Goal: Task Accomplishment & Management: Use online tool/utility

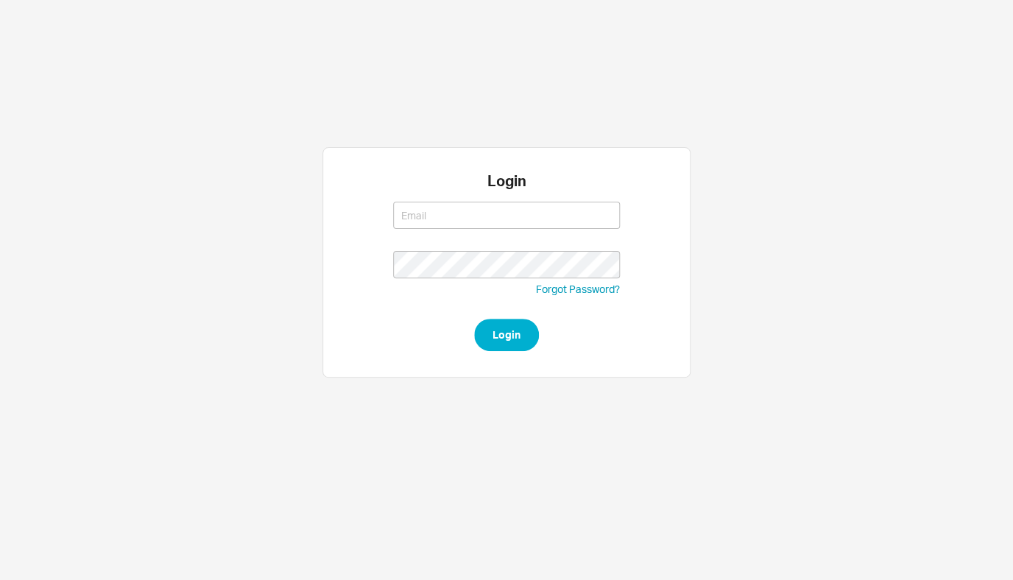
type input "[EMAIL_ADDRESS][DOMAIN_NAME]"
type input "rikki@qualitybath.com"
click at [489, 342] on button "Login" at bounding box center [506, 335] width 65 height 32
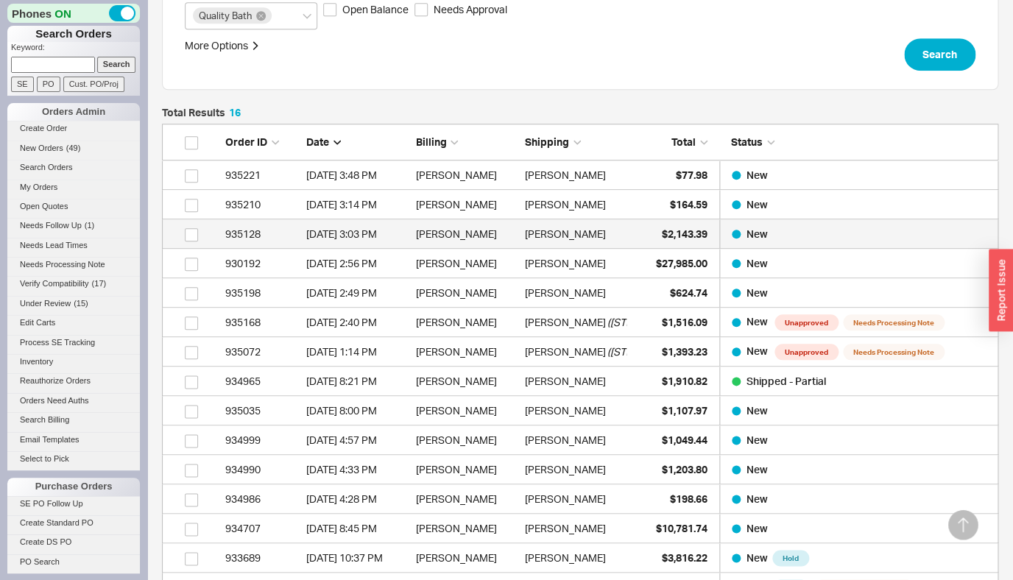
scroll to position [610, 0]
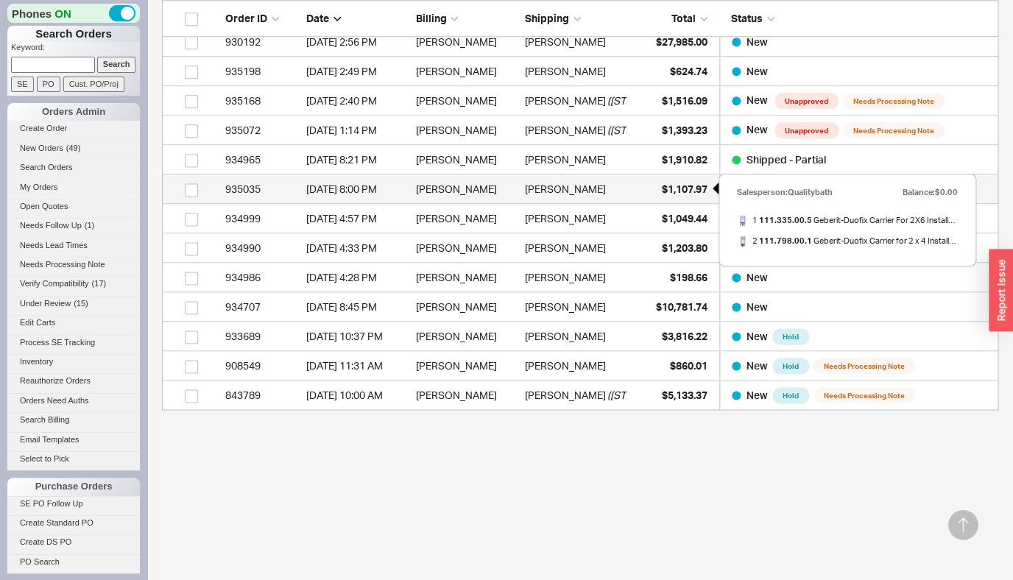
click at [674, 195] on span "$1,107.97" at bounding box center [685, 189] width 46 height 13
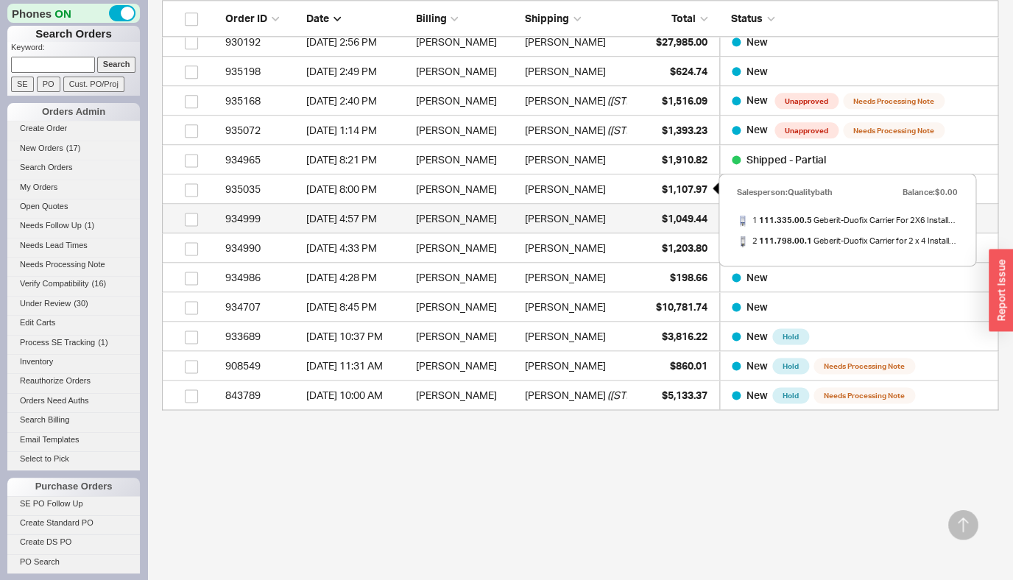
click at [673, 216] on span "$1,049.44" at bounding box center [685, 218] width 46 height 13
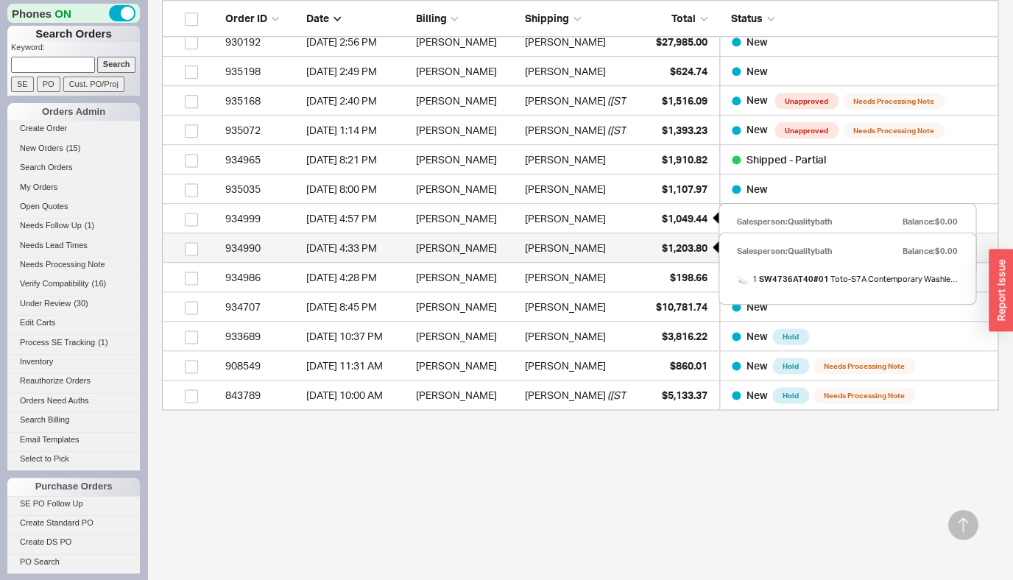
click at [675, 248] on span "$1,203.80" at bounding box center [685, 247] width 46 height 13
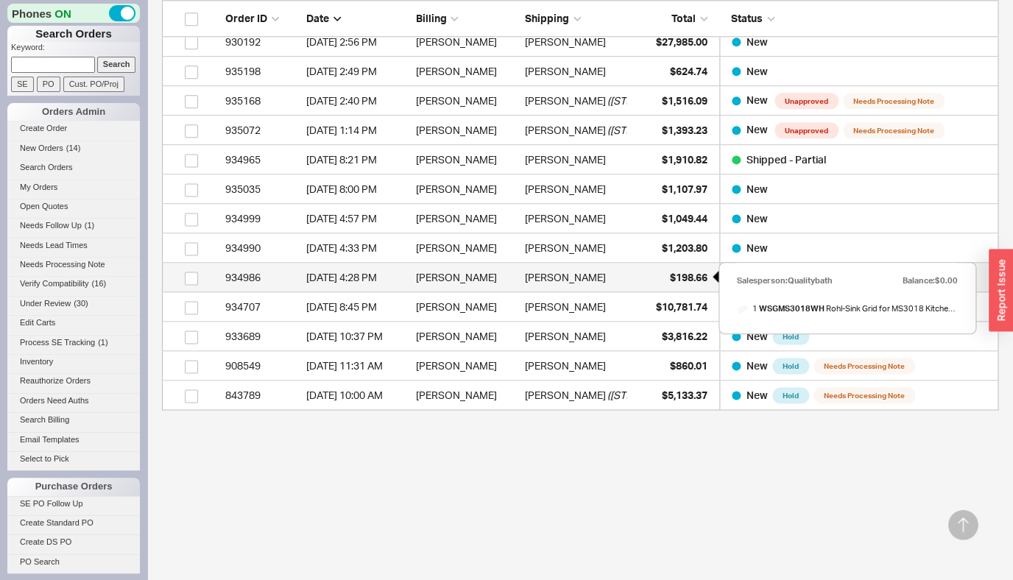
click at [673, 265] on div "$198.66" at bounding box center [671, 277] width 74 height 29
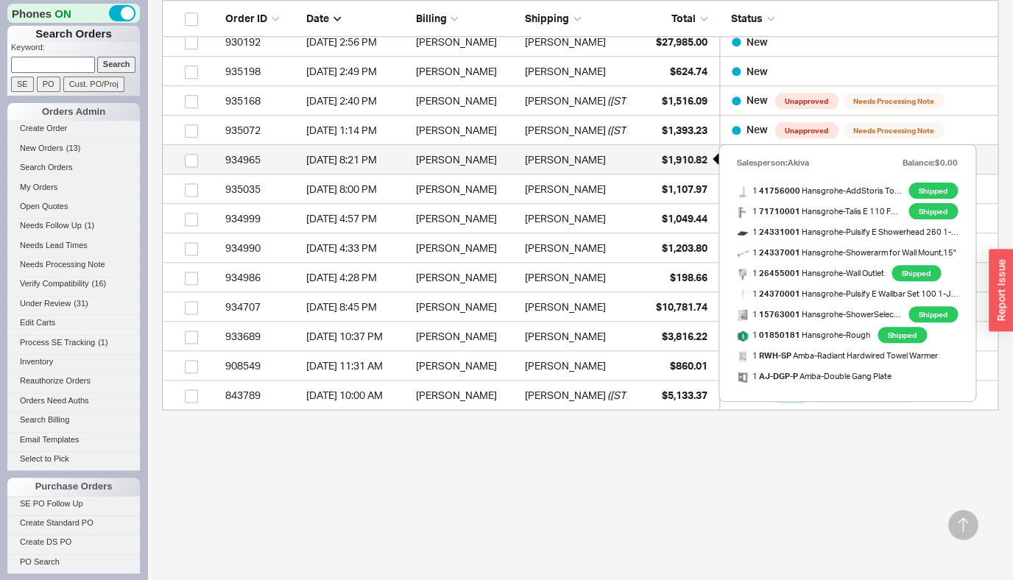
click at [688, 159] on span "$1,910.82" at bounding box center [685, 159] width 46 height 13
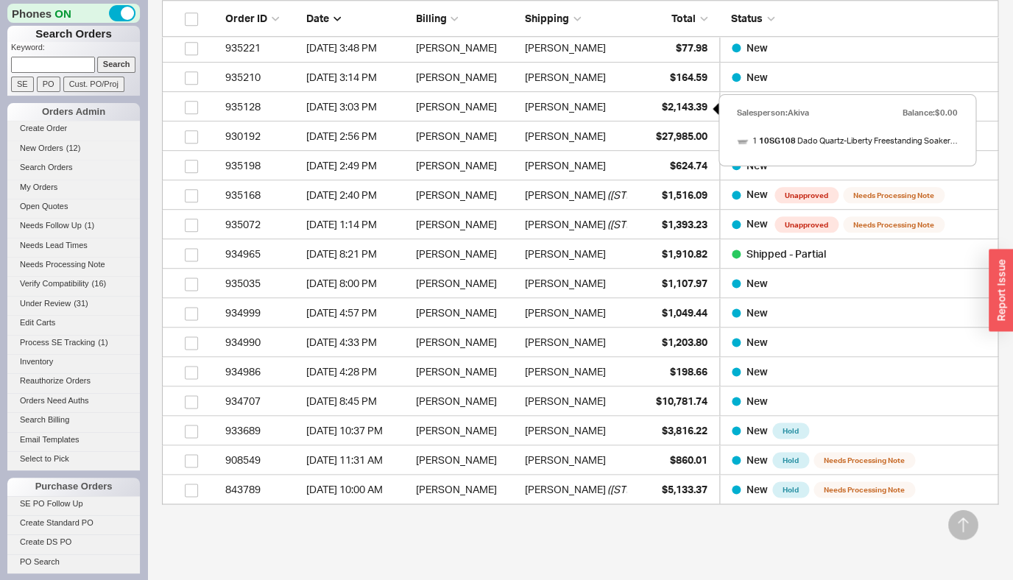
scroll to position [386, 0]
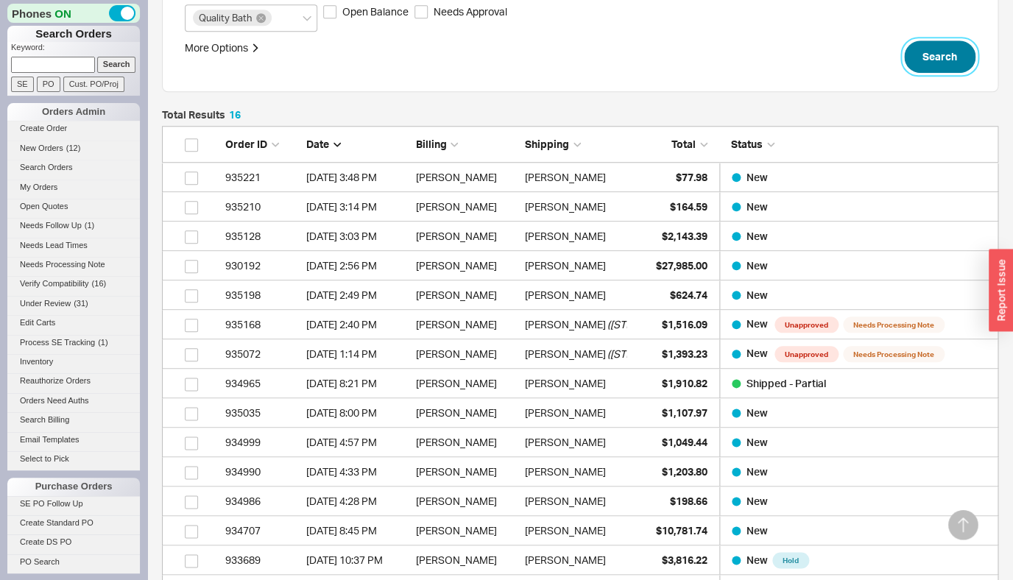
click at [940, 60] on button "Search" at bounding box center [939, 56] width 71 height 32
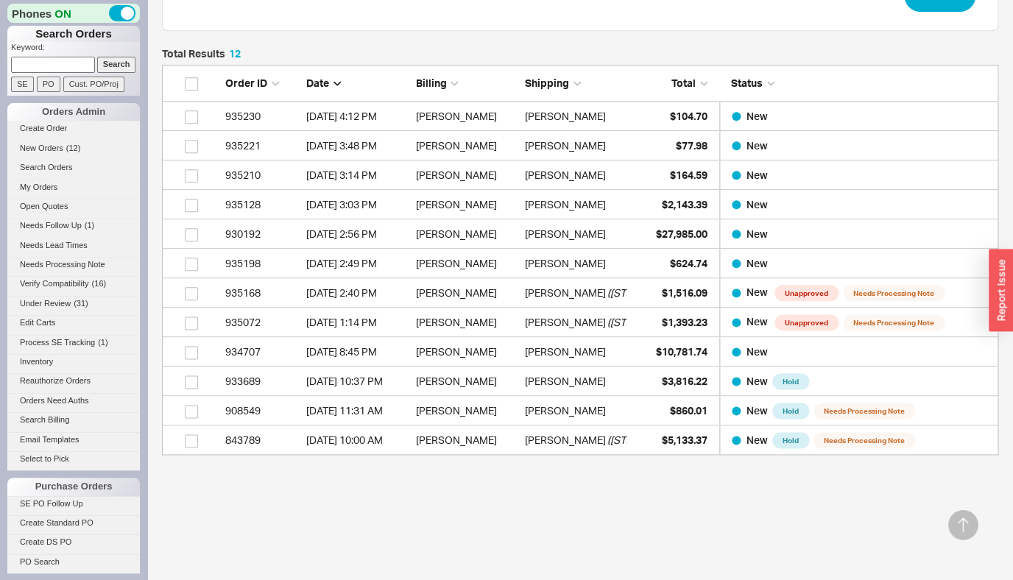
scroll to position [492, 0]
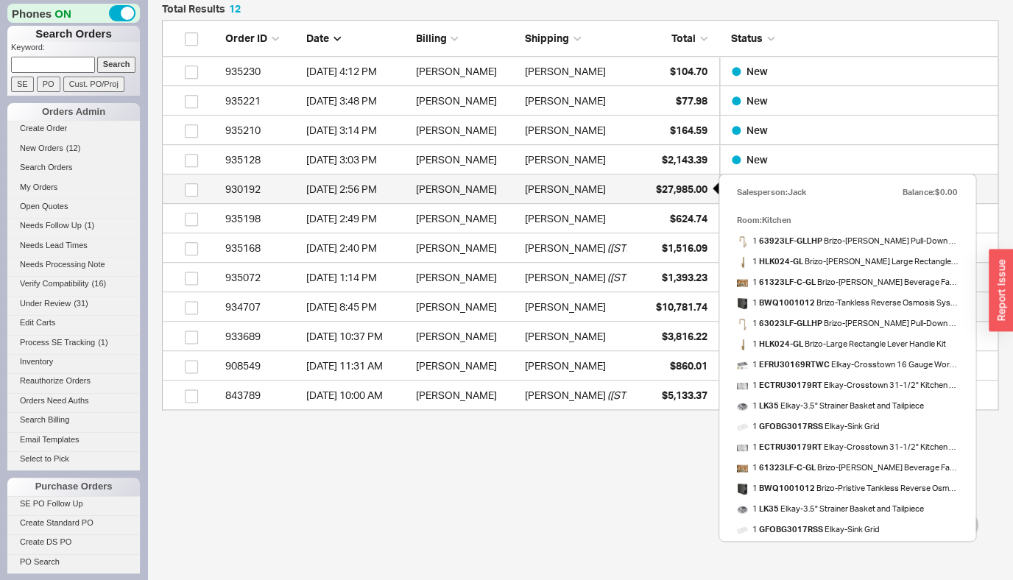
click at [673, 199] on div "$27,985.00" at bounding box center [671, 188] width 74 height 29
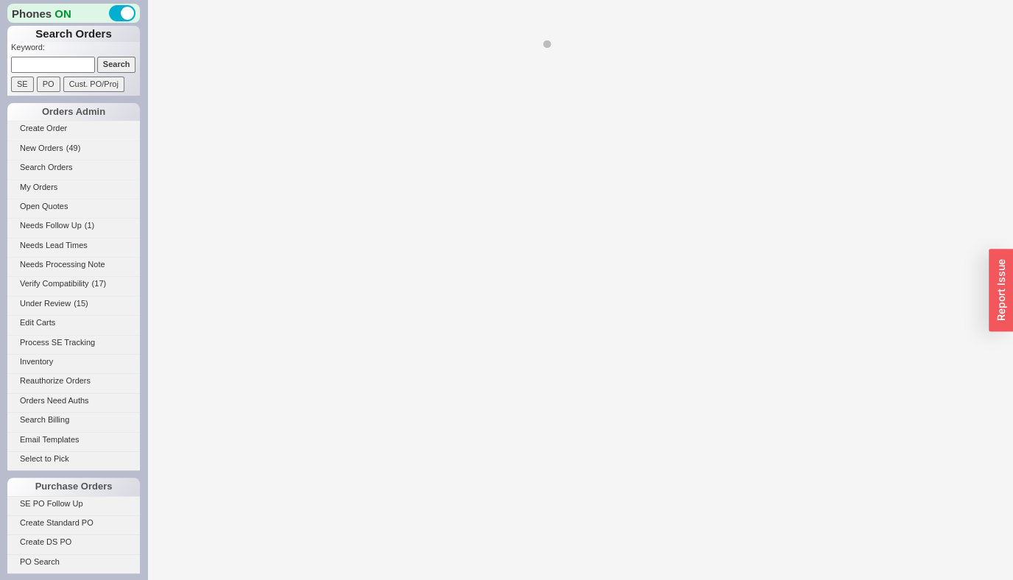
select select "*"
select select "LOW"
select select "3"
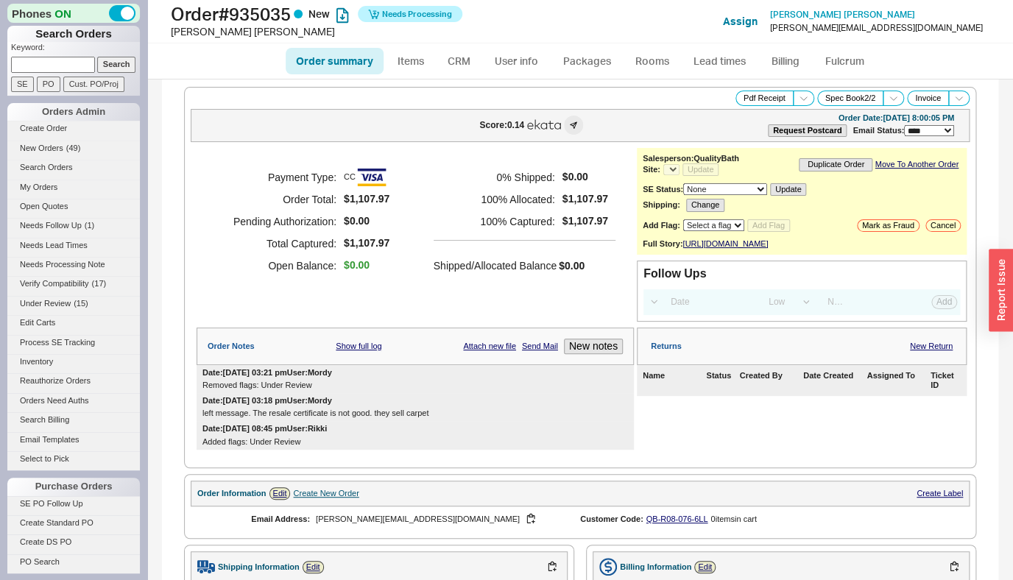
select select "*"
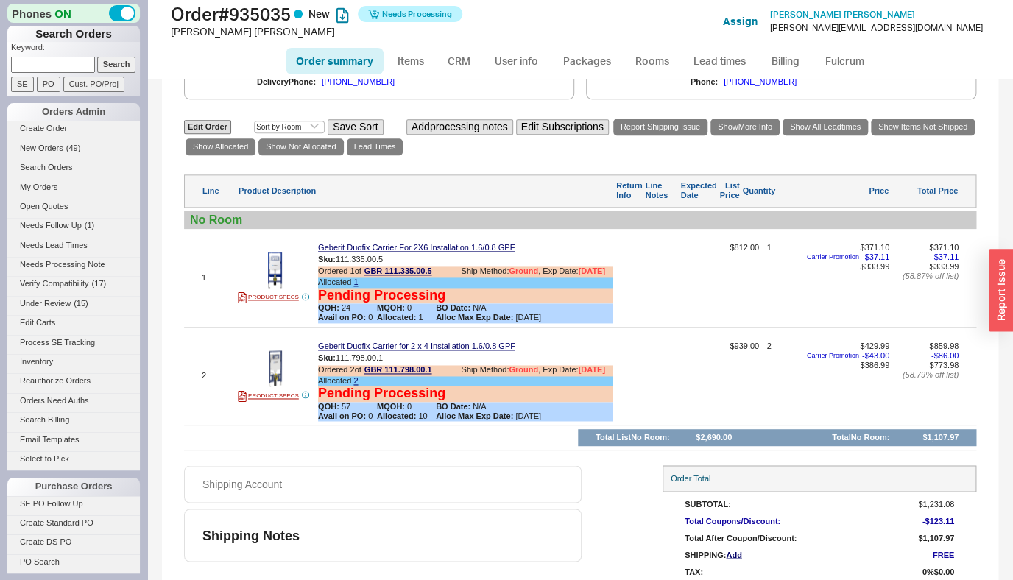
scroll to position [697, 0]
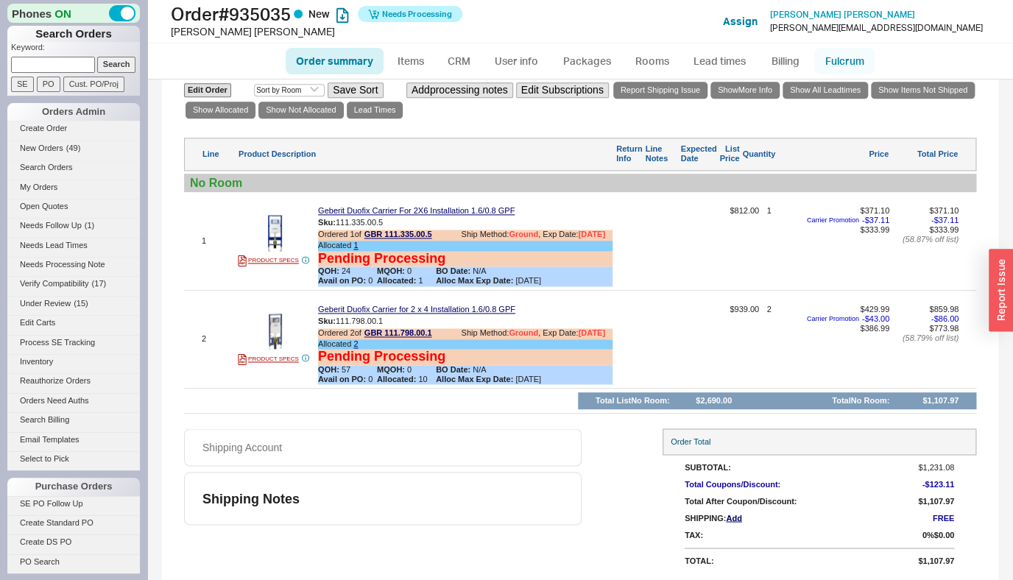
click at [853, 66] on link "Fulcrum" at bounding box center [844, 61] width 60 height 26
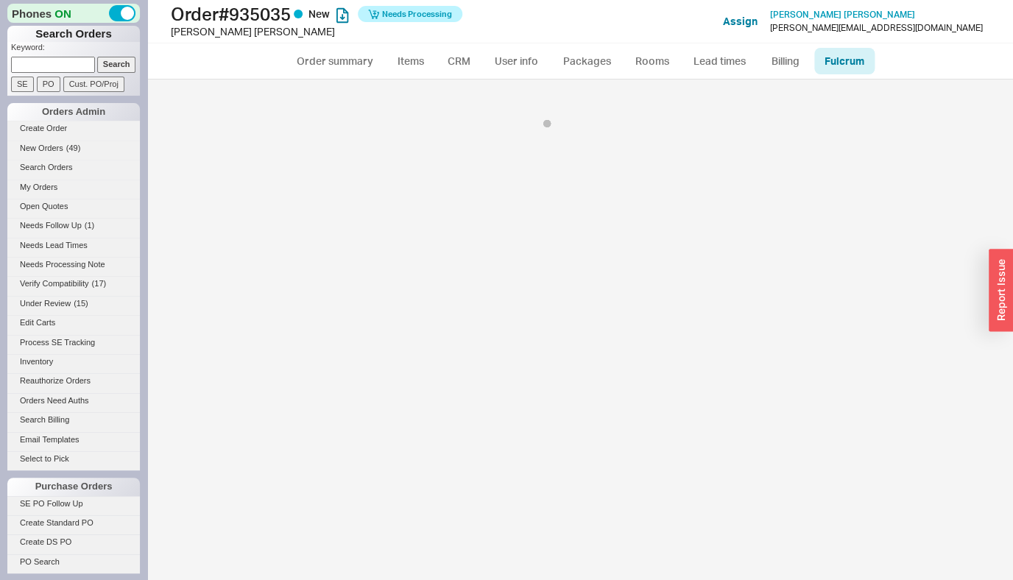
select select "245"
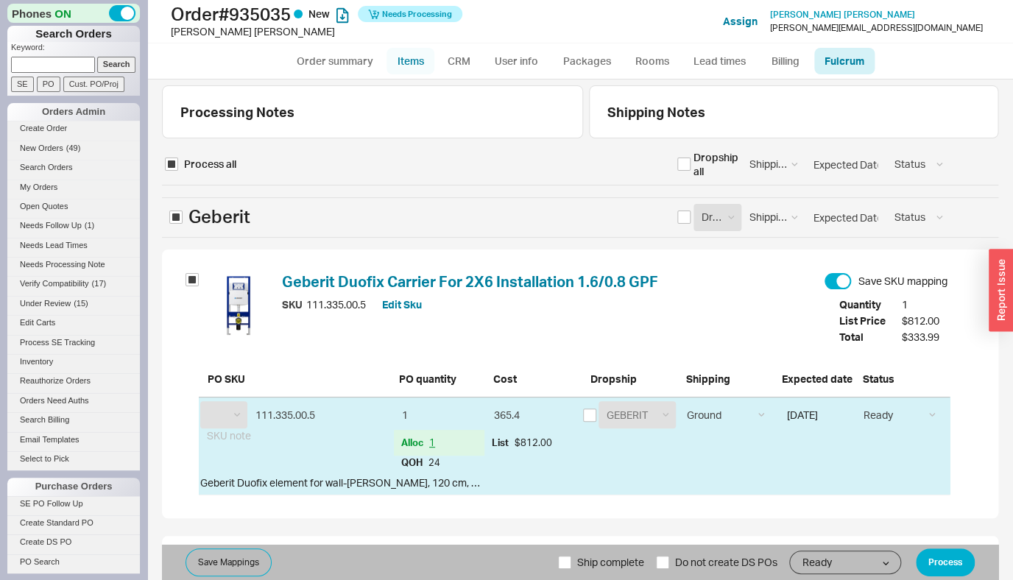
select select "GBR"
click at [514, 64] on link "User info" at bounding box center [517, 61] width 66 height 26
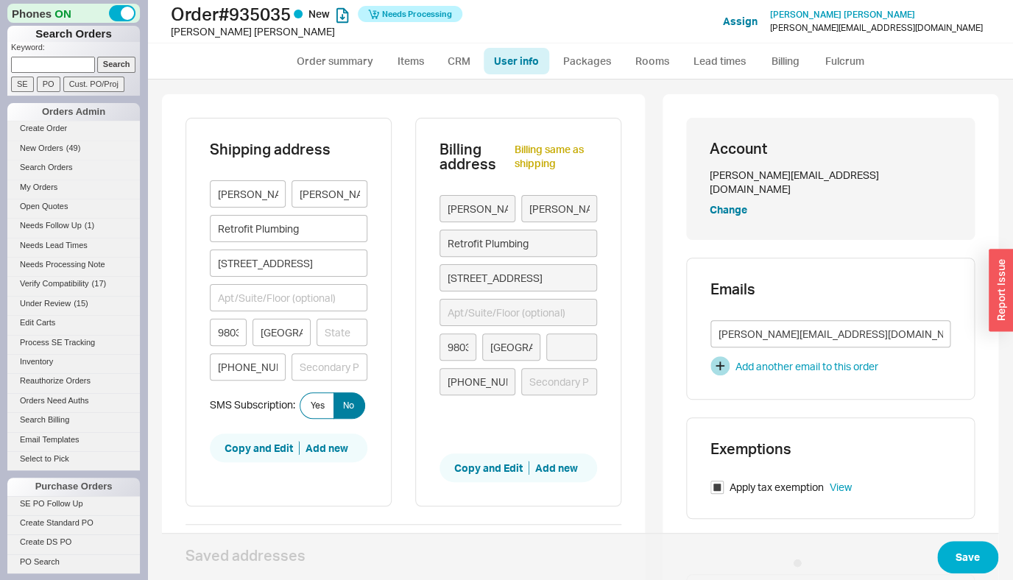
type input "Washington"
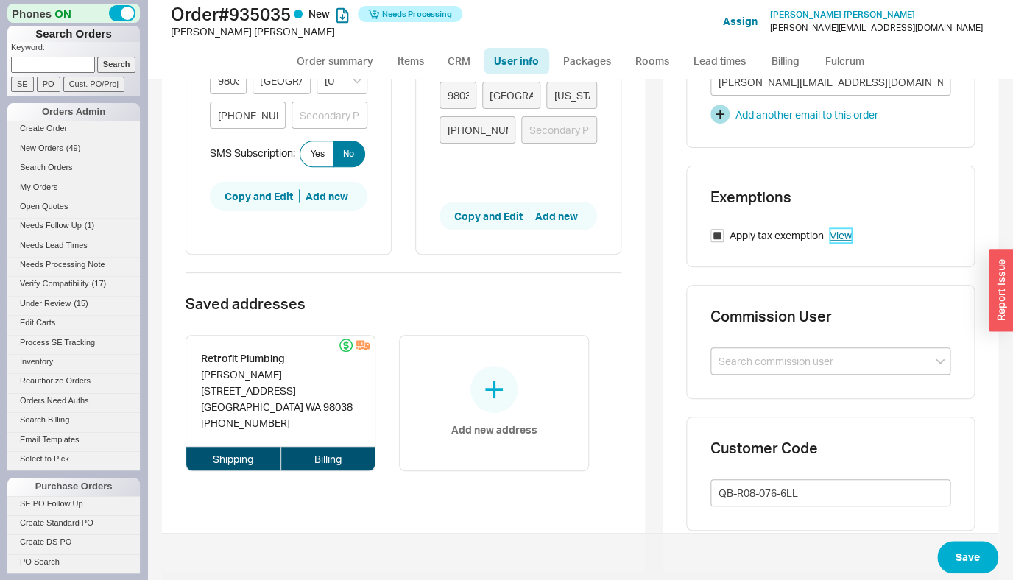
click at [829, 228] on link "View" at bounding box center [840, 235] width 22 height 15
click at [319, 66] on link "Order summary" at bounding box center [335, 61] width 98 height 26
select select "*"
select select "LOW"
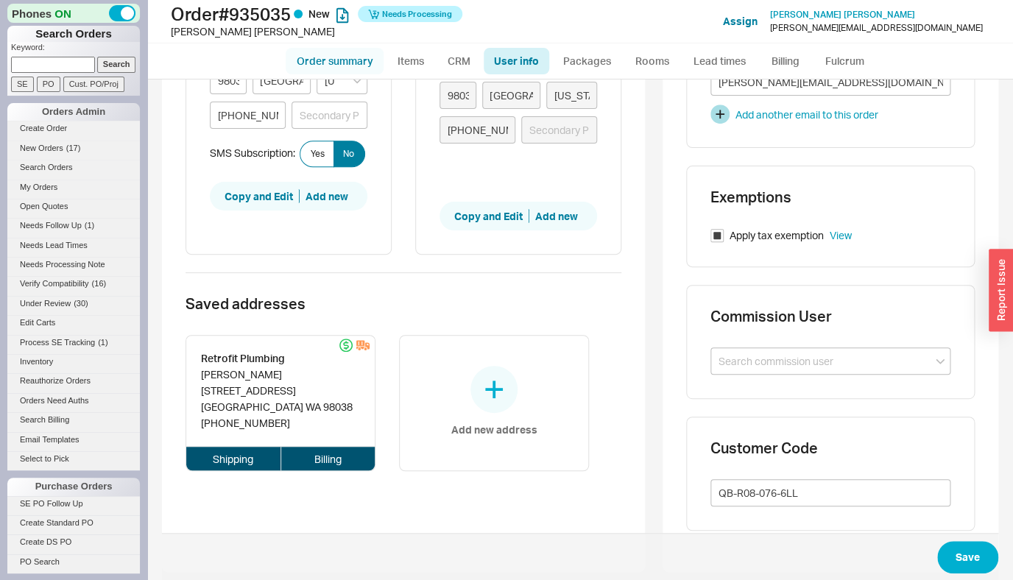
select select "3"
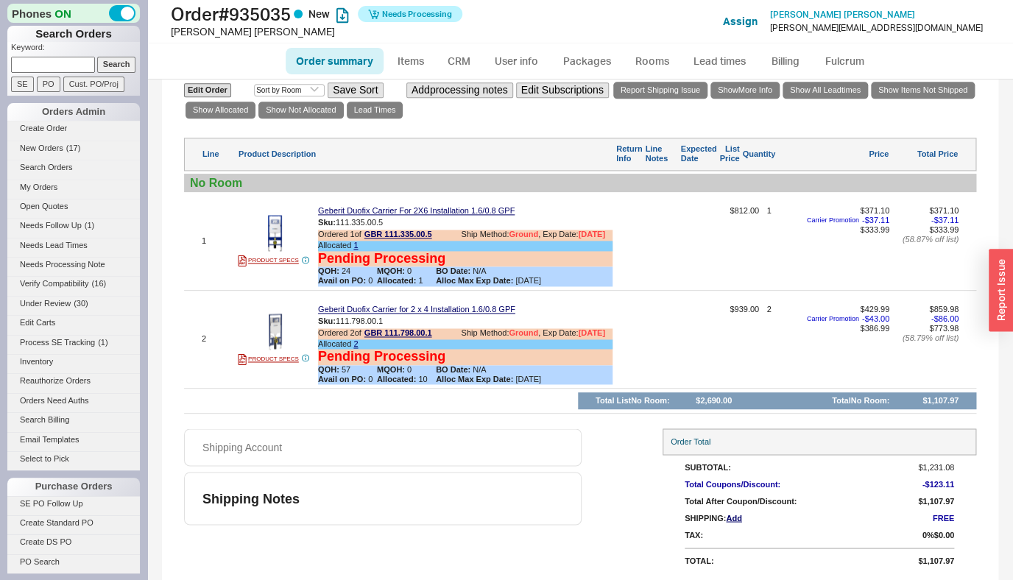
scroll to position [697, 0]
click at [865, 68] on link "Fulcrum" at bounding box center [844, 61] width 60 height 26
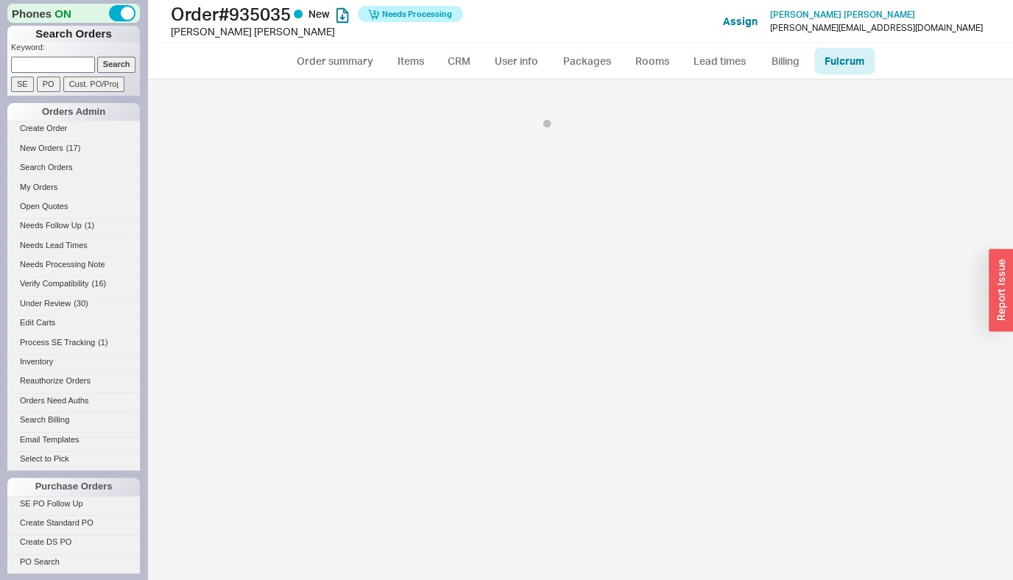
select select "GBR"
select select "245"
select select "GBR"
select select "245"
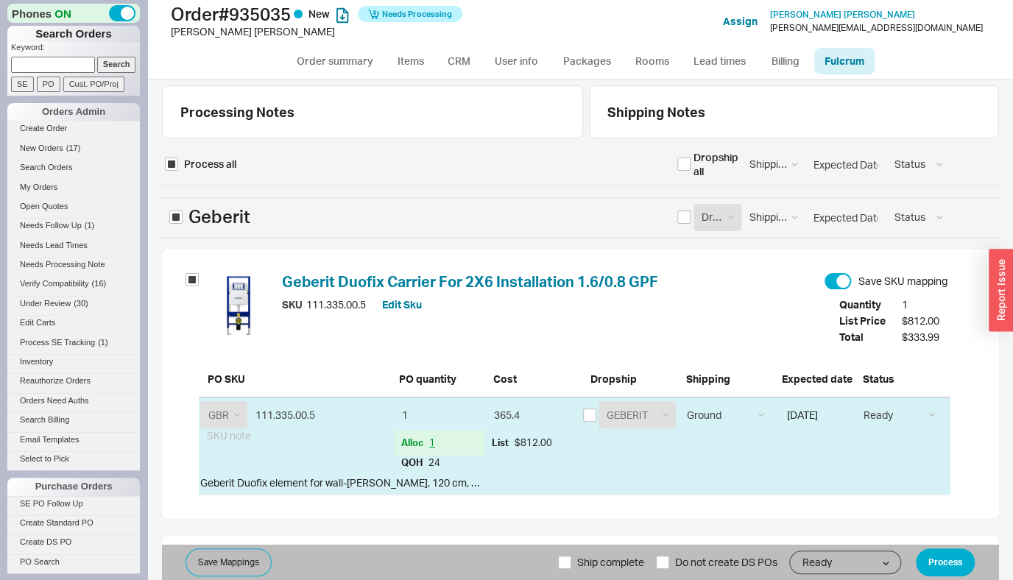
scroll to position [277, 0]
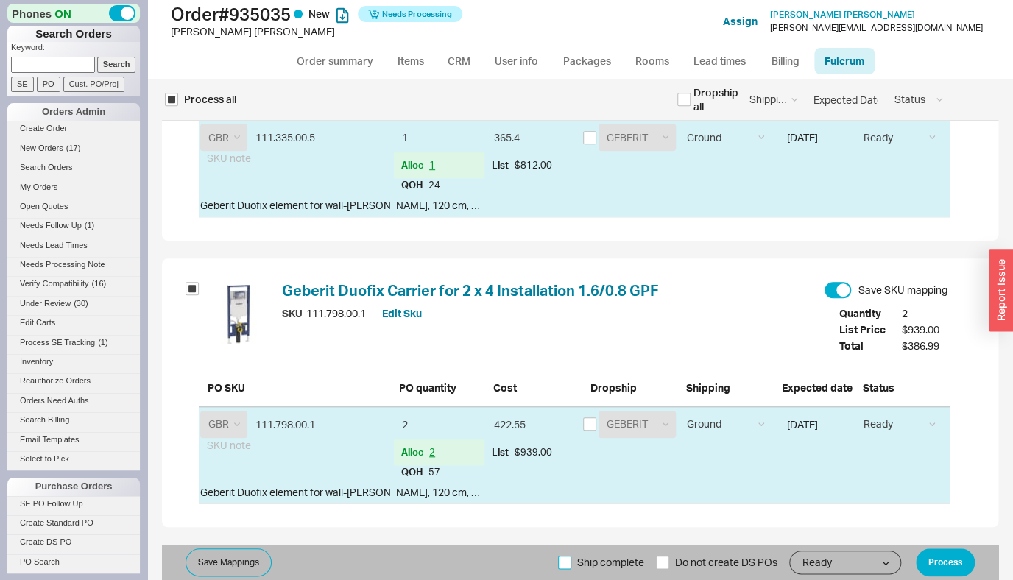
click at [558, 557] on input "Ship complete" at bounding box center [564, 562] width 13 height 13
checkbox input "true"
click at [941, 563] on button "Process" at bounding box center [945, 562] width 59 height 28
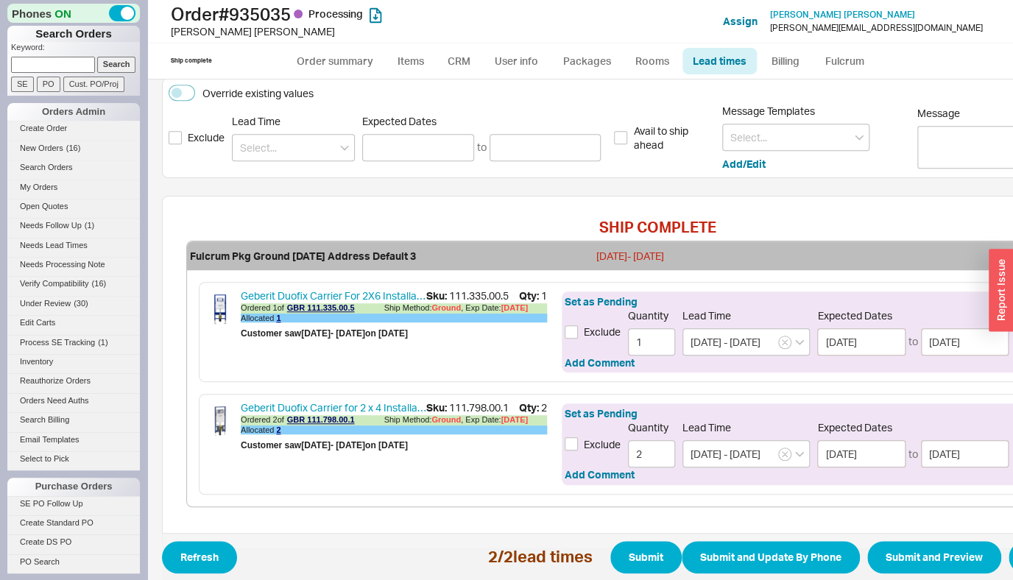
scroll to position [278, 169]
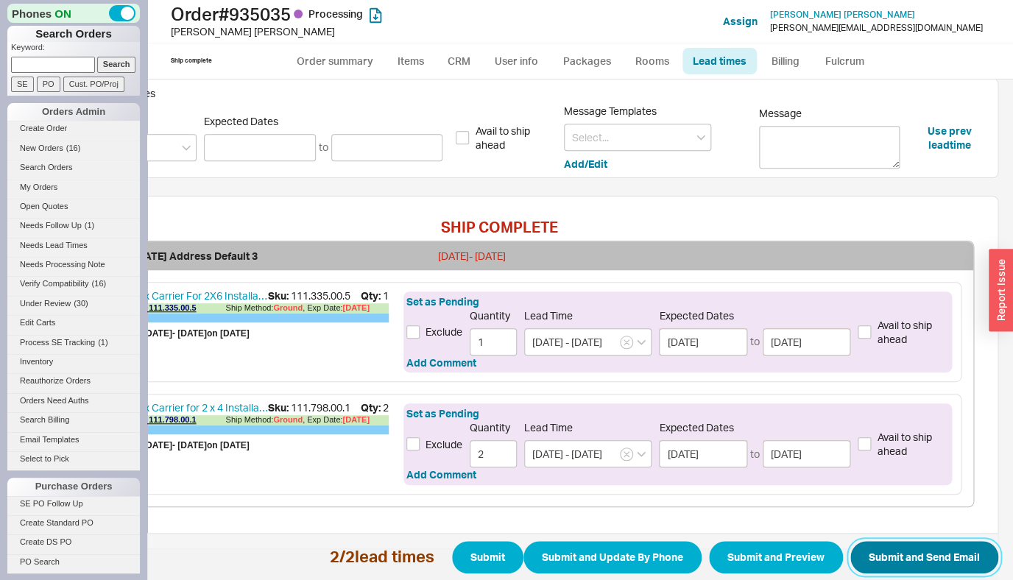
drag, startPoint x: 979, startPoint y: 556, endPoint x: 972, endPoint y: 554, distance: 7.5
click at [978, 556] on button "Submit and Send Email" at bounding box center [924, 557] width 148 height 32
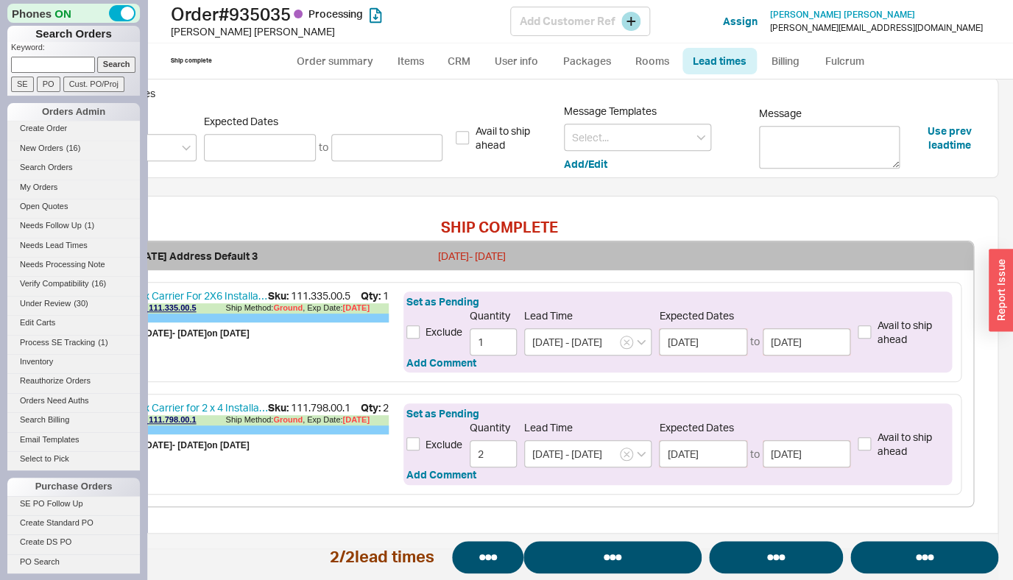
select select "*"
select select "LOW"
select select "3"
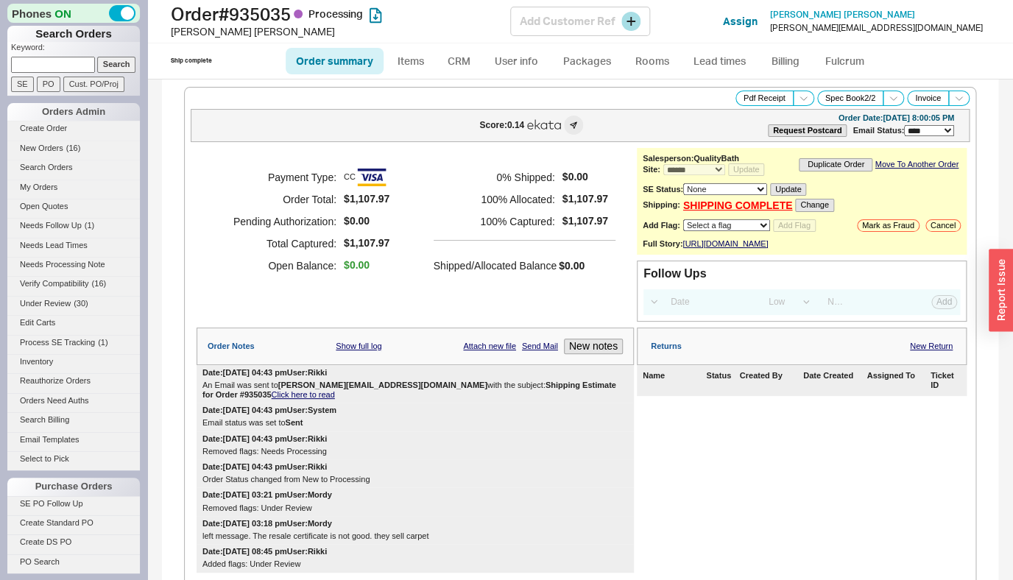
select select "*"
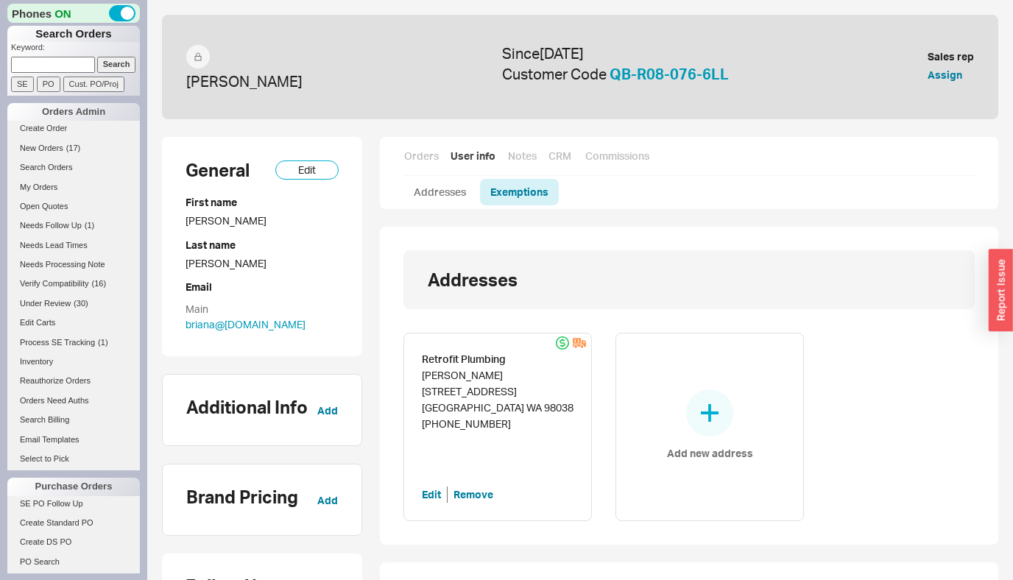
scroll to position [336, 0]
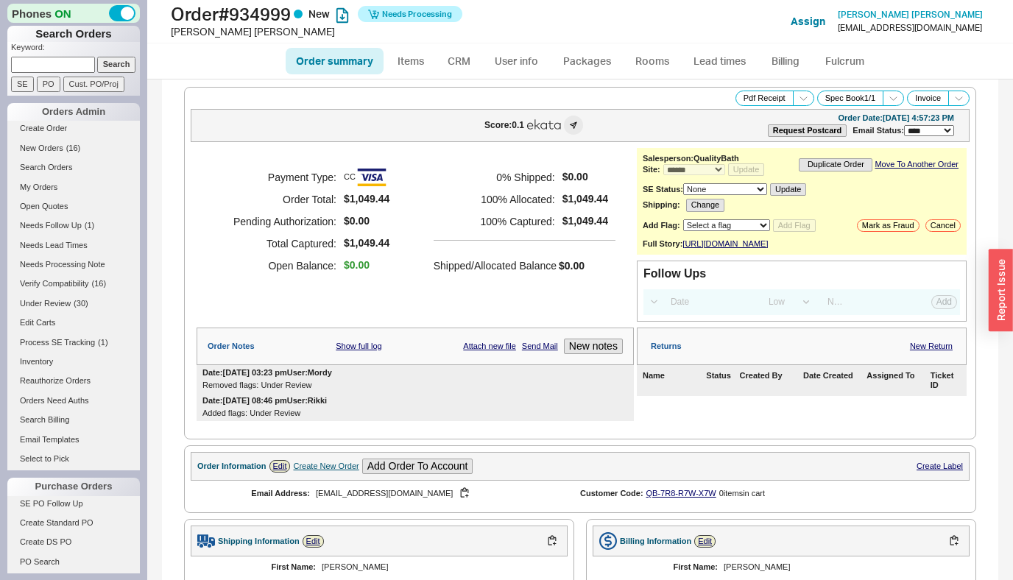
select select "*"
select select "LOW"
select select "3"
click at [855, 60] on link "Fulcrum" at bounding box center [844, 61] width 60 height 26
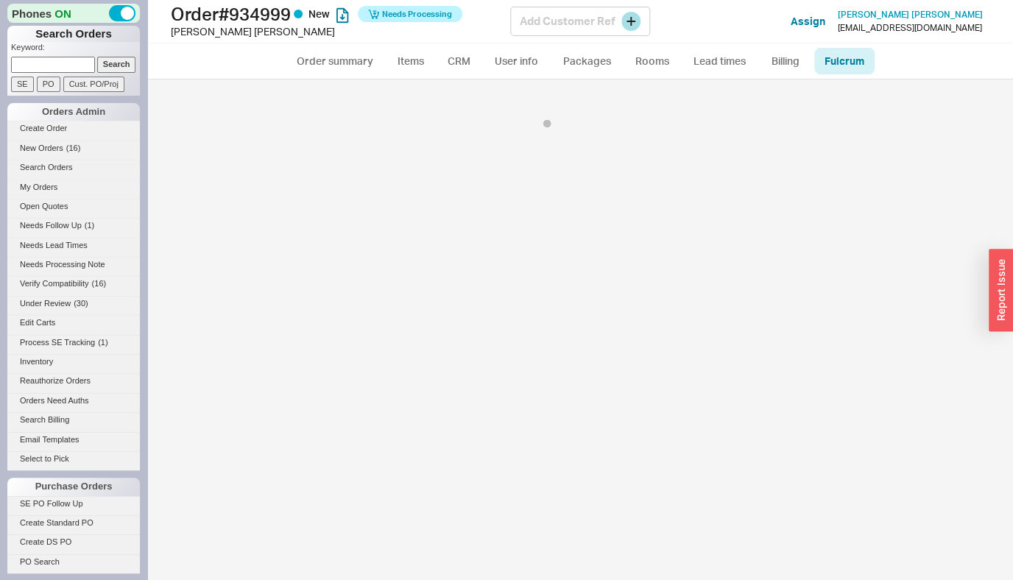
select select "136"
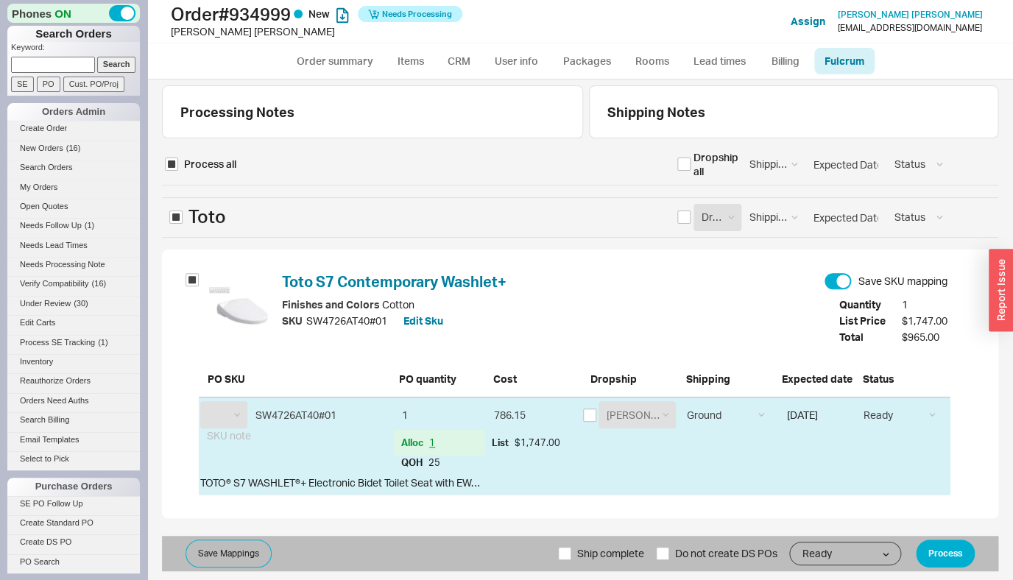
select select "TOT"
click at [941, 541] on button "Process" at bounding box center [945, 554] width 59 height 28
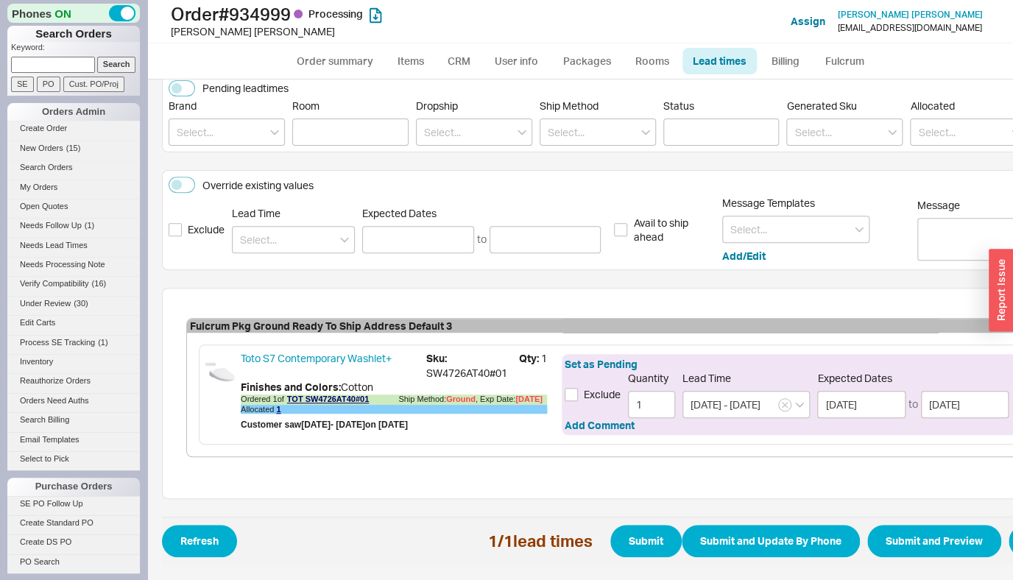
scroll to position [199, 169]
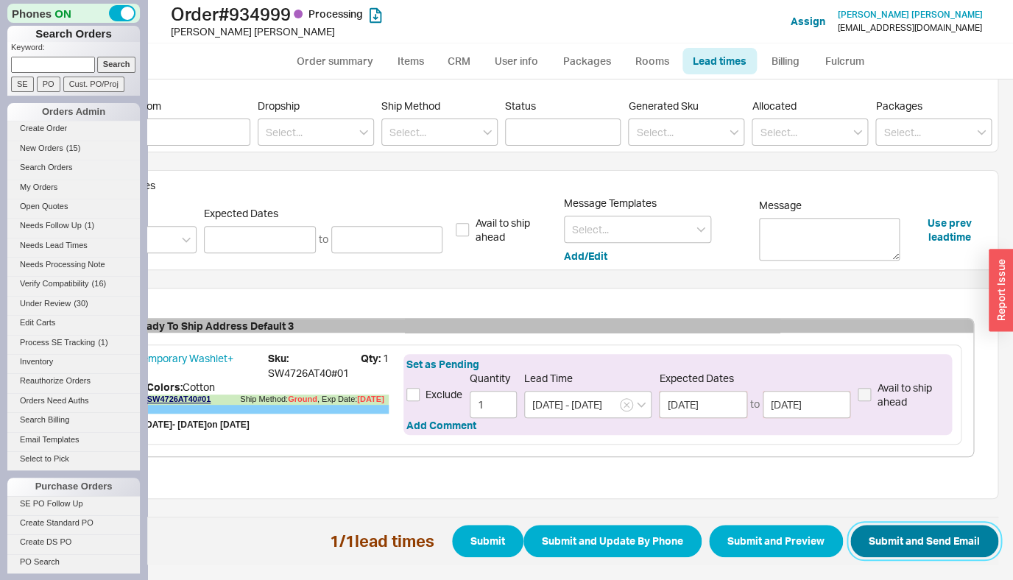
click at [885, 537] on button "Submit and Send Email" at bounding box center [924, 541] width 148 height 32
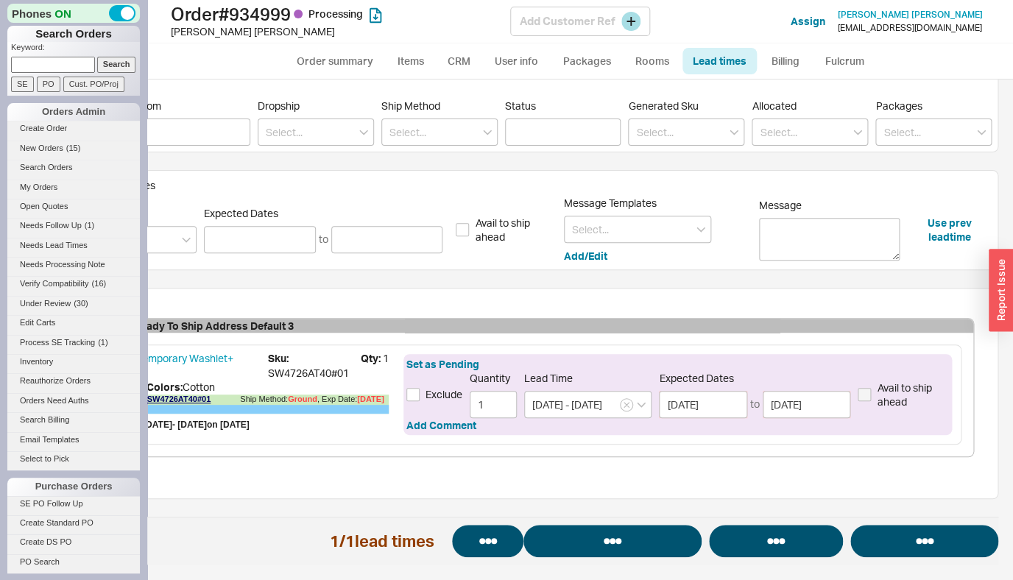
select select "*"
select select "LOW"
select select "3"
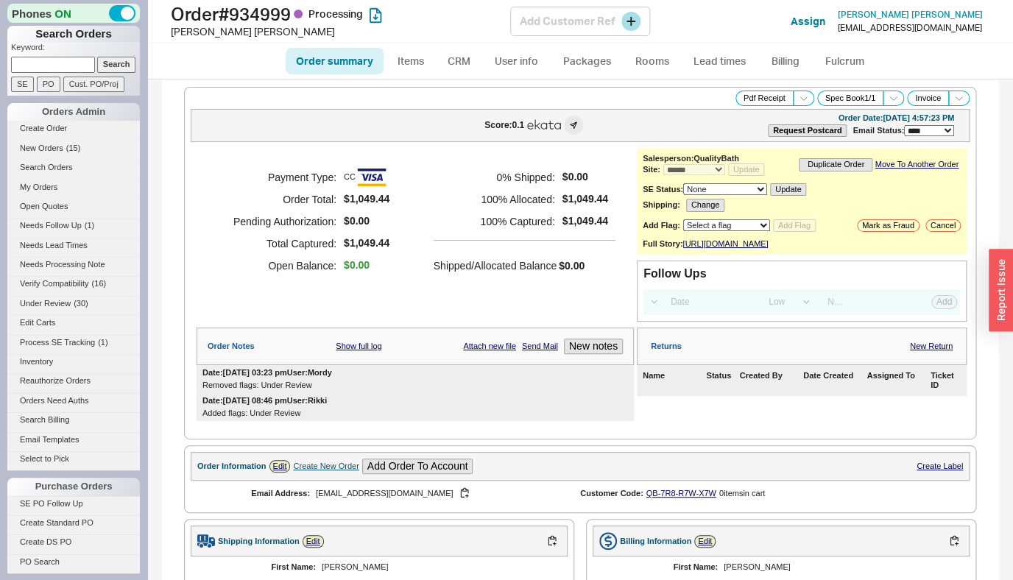
select select "*"
select select "LOW"
select select "3"
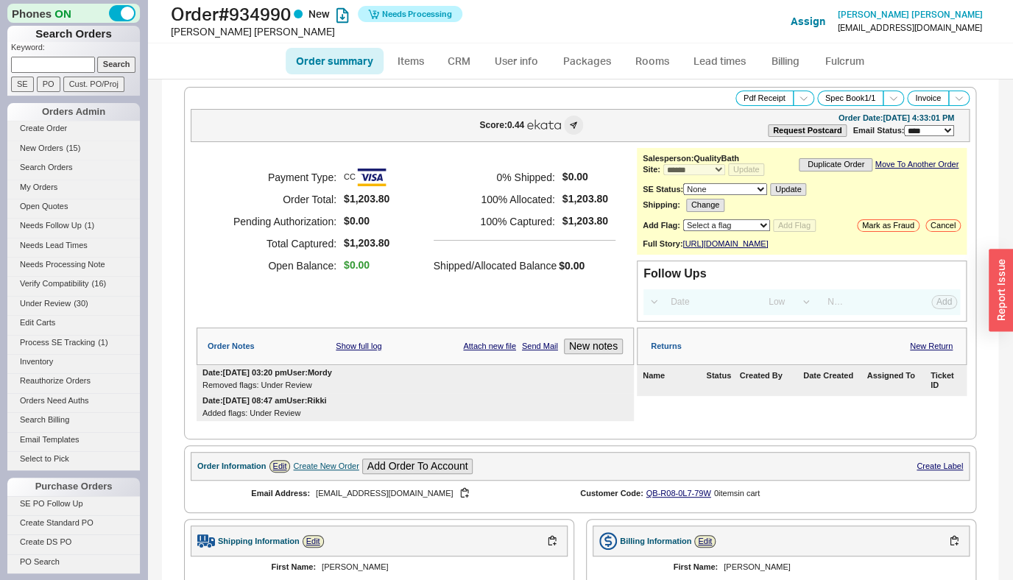
click at [831, 77] on ul "Order summary Items CRM User info Packages Rooms Lead times Billing Fulcrum" at bounding box center [580, 60] width 601 height 35
click at [832, 74] on link "Fulcrum" at bounding box center [844, 61] width 60 height 26
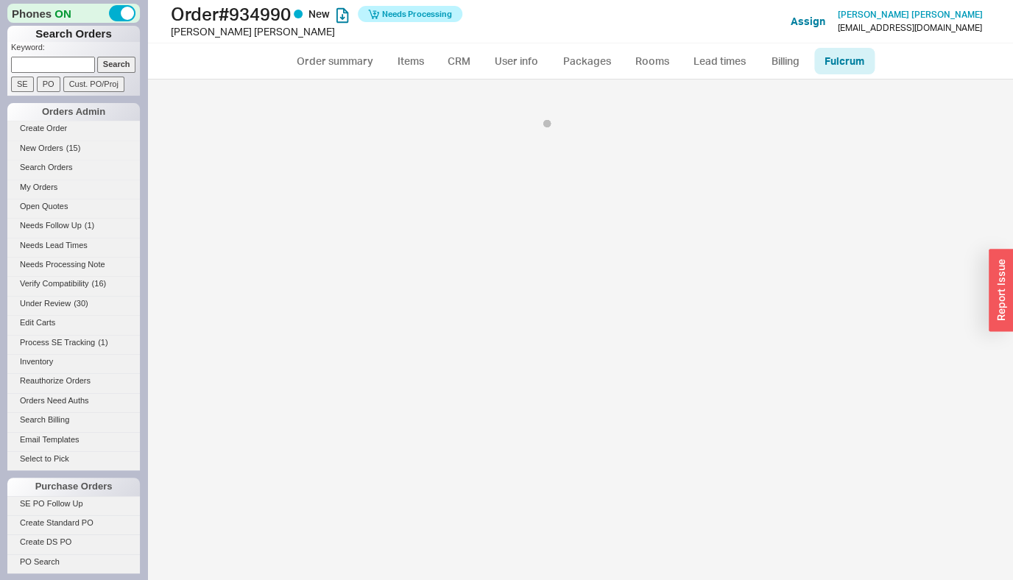
select select "136"
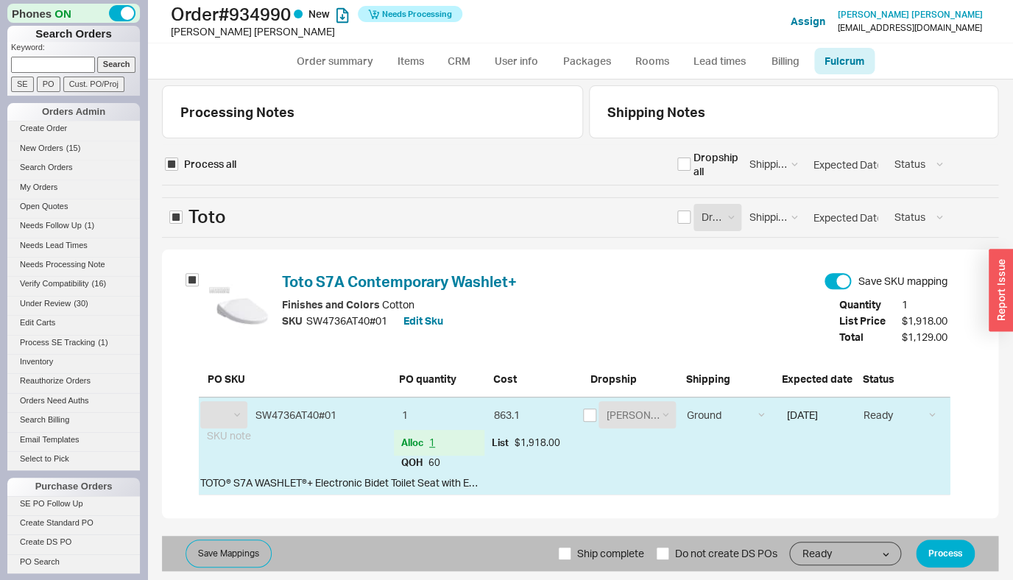
select select "TOT"
click at [926, 560] on button "Process" at bounding box center [945, 554] width 59 height 28
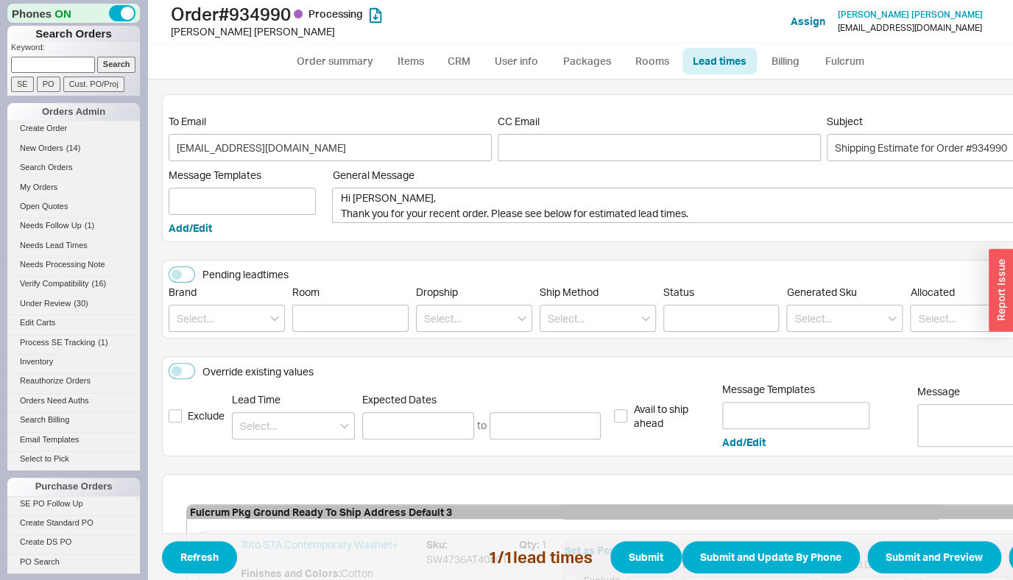
scroll to position [0, 141]
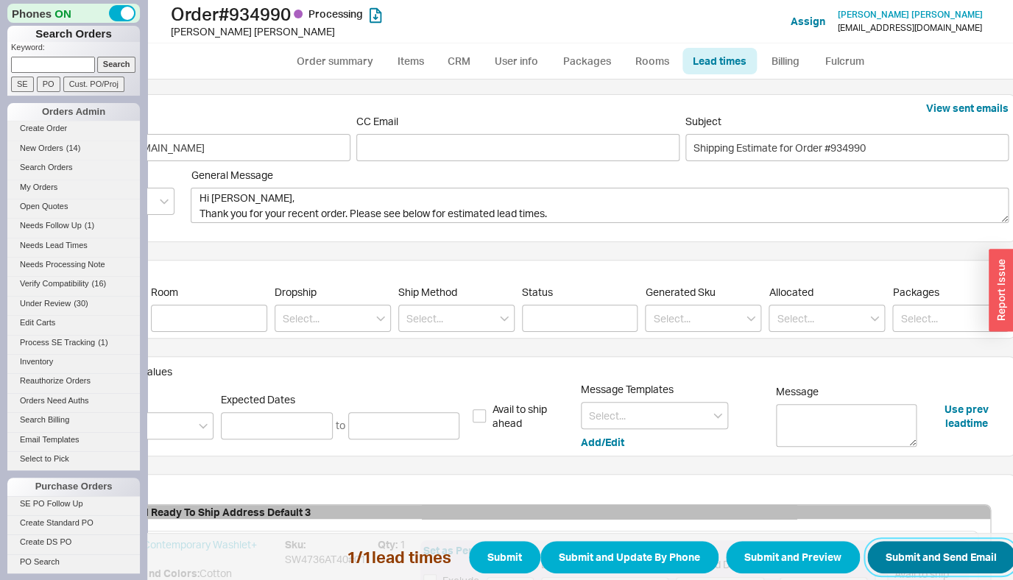
click at [932, 548] on button "Submit and Send Email" at bounding box center [941, 557] width 148 height 32
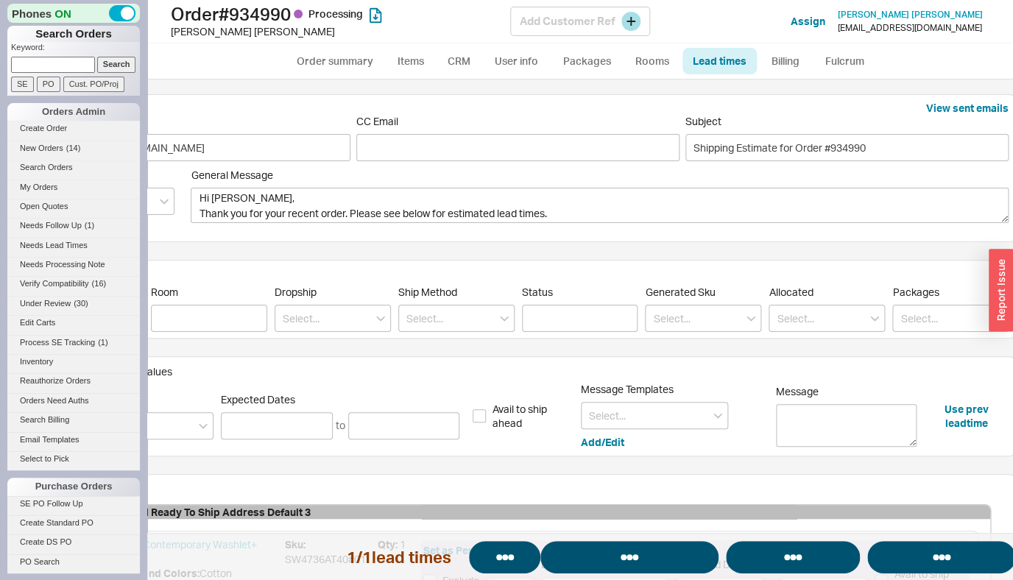
select select "*"
select select "LOW"
select select "3"
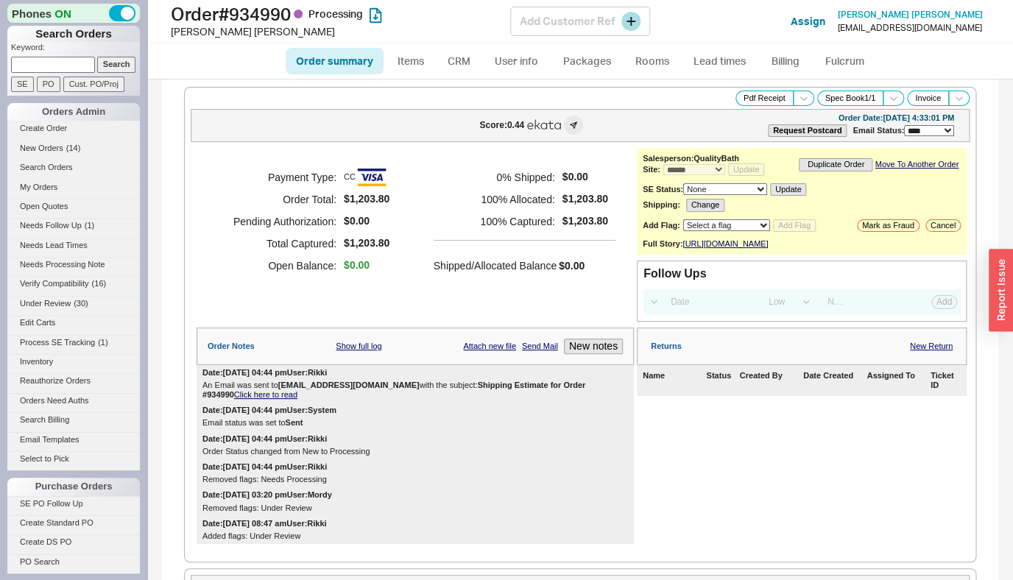
select select "*"
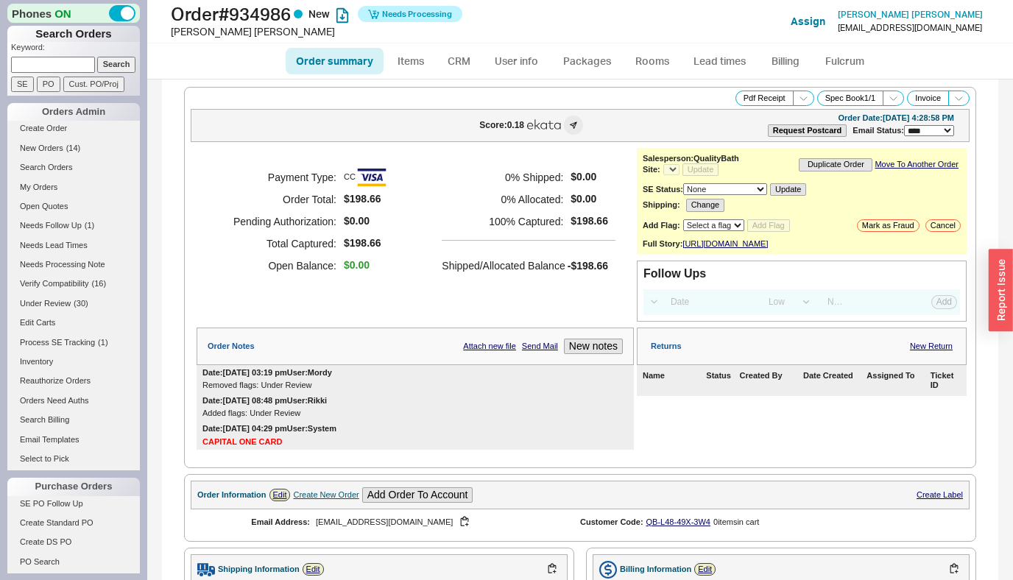
select select "*"
select select "LOW"
select select "3"
select select "*"
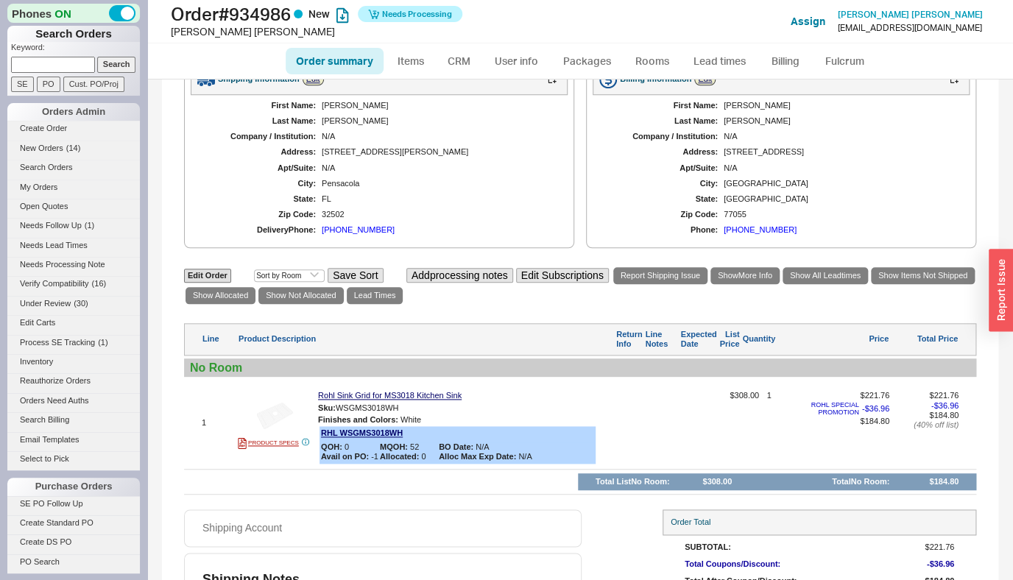
scroll to position [212, 0]
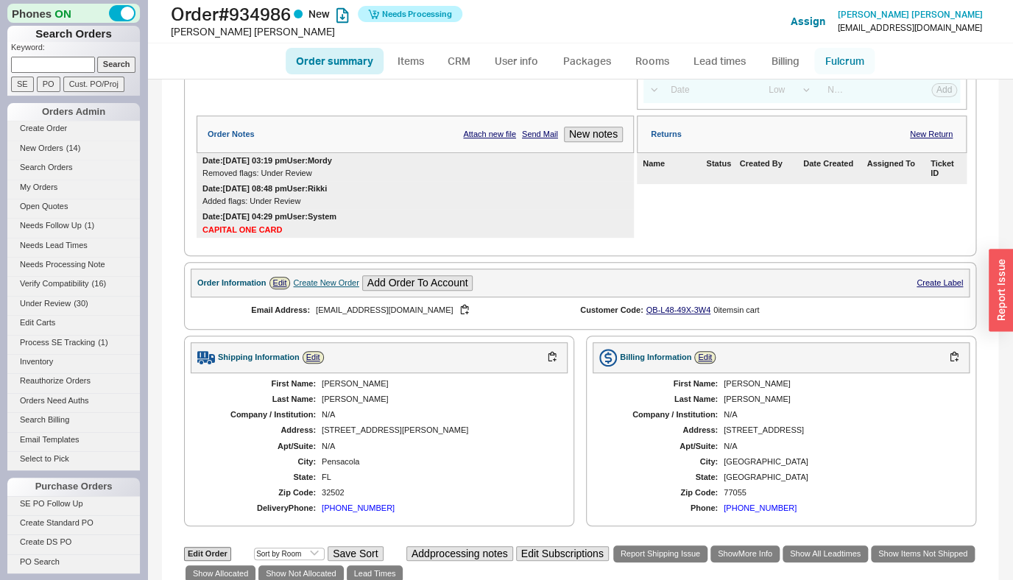
click at [836, 65] on link "Fulcrum" at bounding box center [844, 61] width 60 height 26
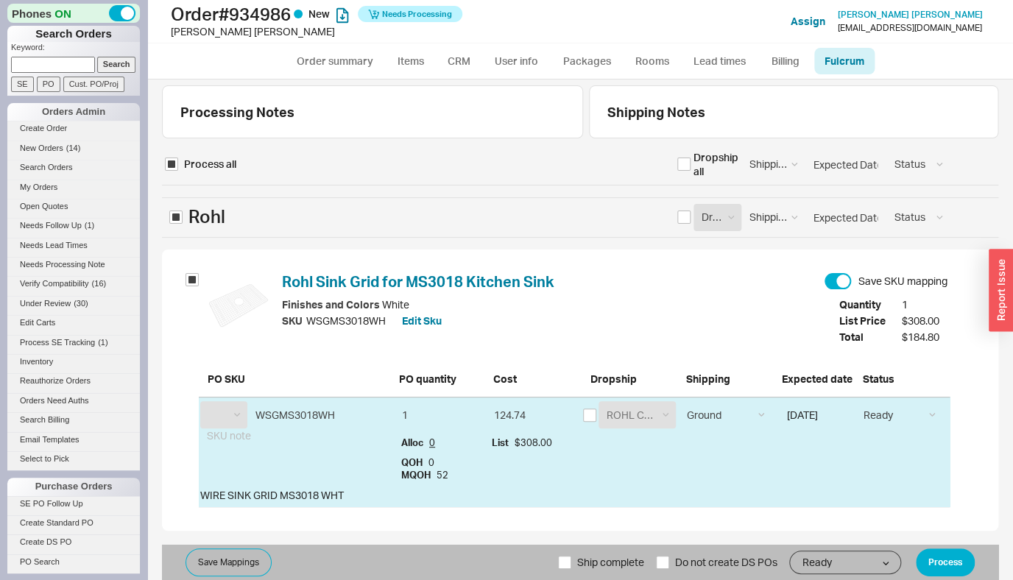
scroll to position [4, 0]
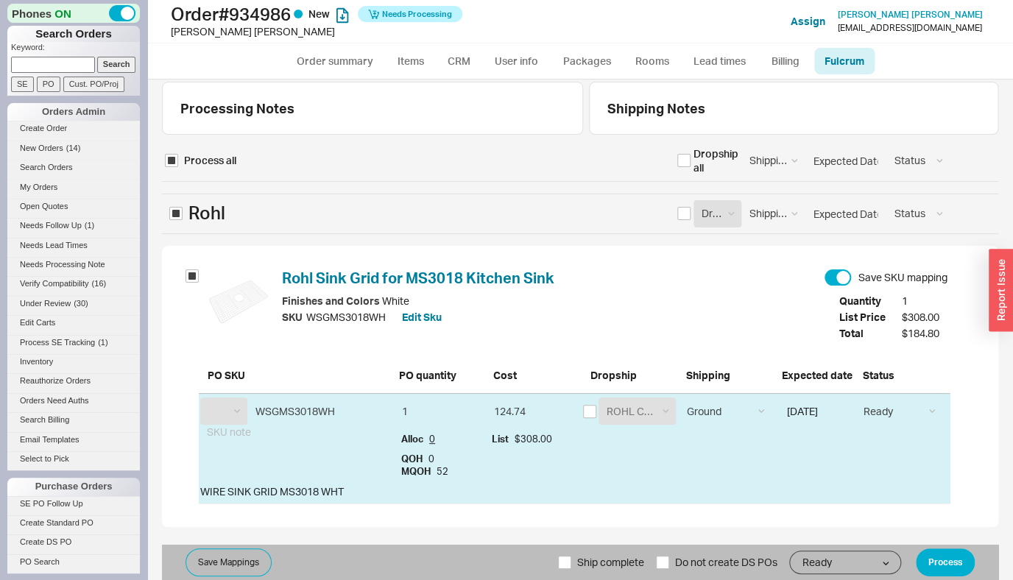
select select "RHL"
click at [944, 573] on button "Process" at bounding box center [945, 562] width 59 height 28
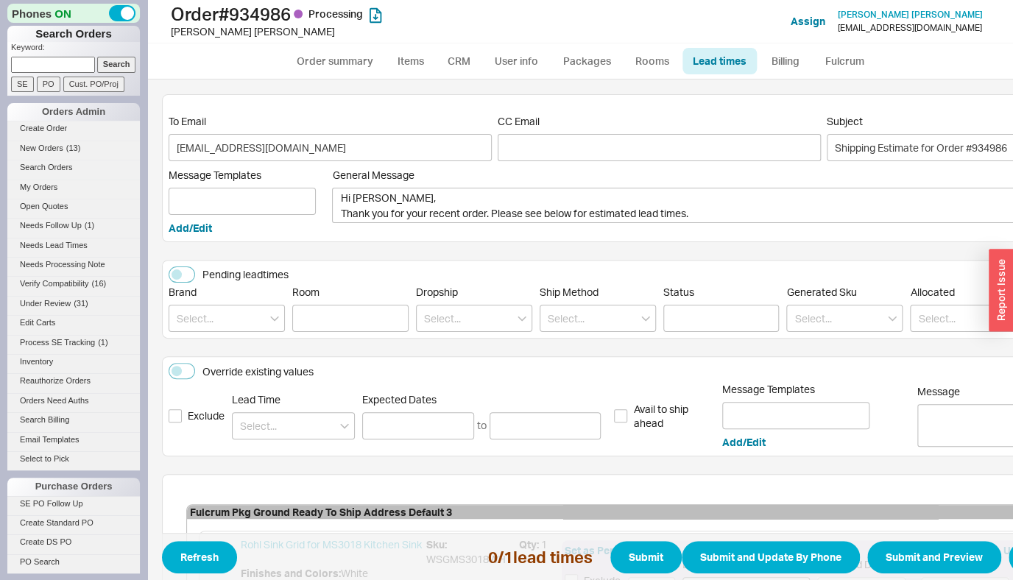
scroll to position [199, 0]
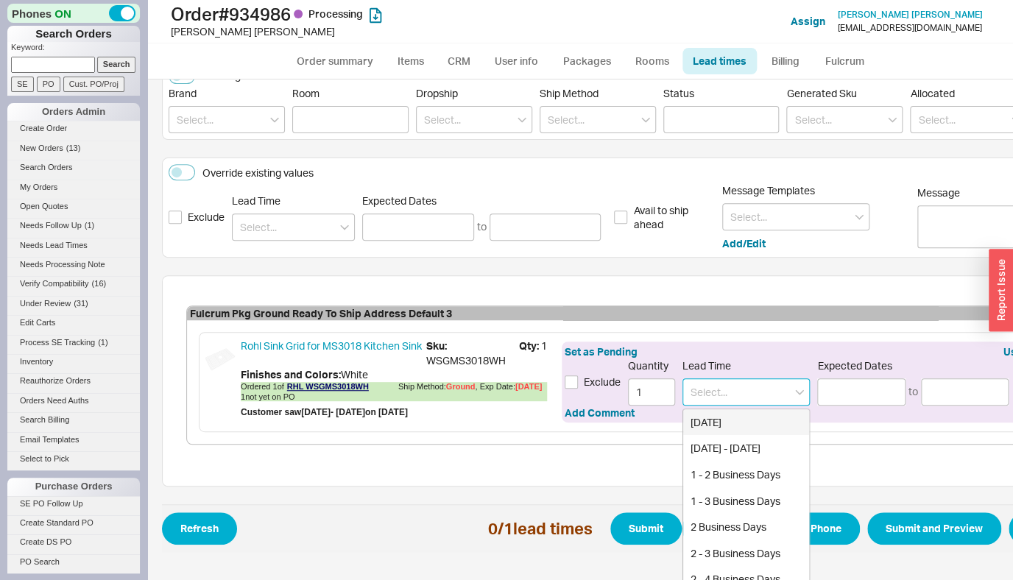
click at [735, 398] on input at bounding box center [745, 391] width 127 height 27
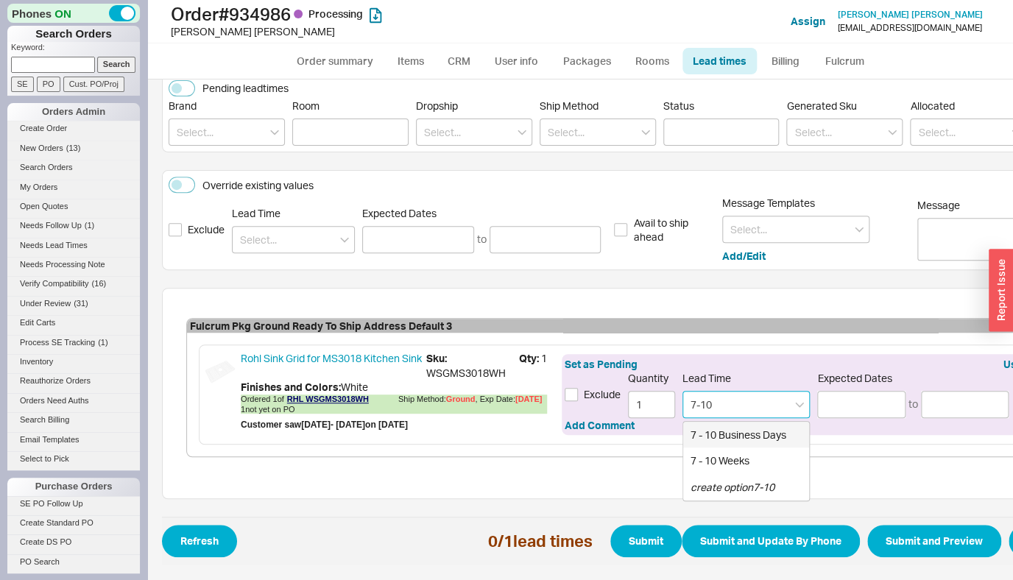
click at [741, 422] on div "7 - 10 Business Days" at bounding box center [746, 435] width 126 height 26
type input "7 - 10 Business Days"
type input "[DATE]"
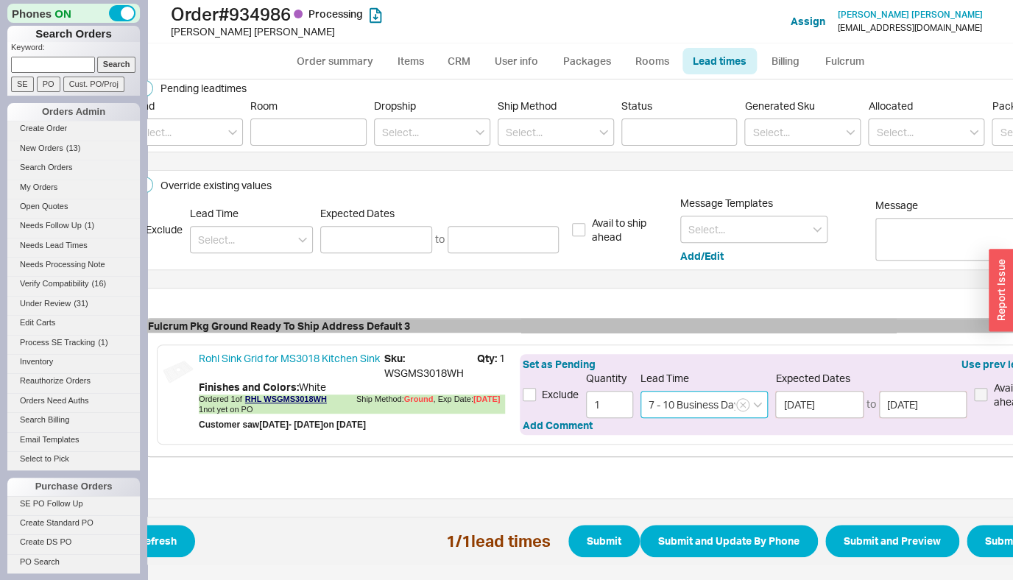
scroll to position [199, 71]
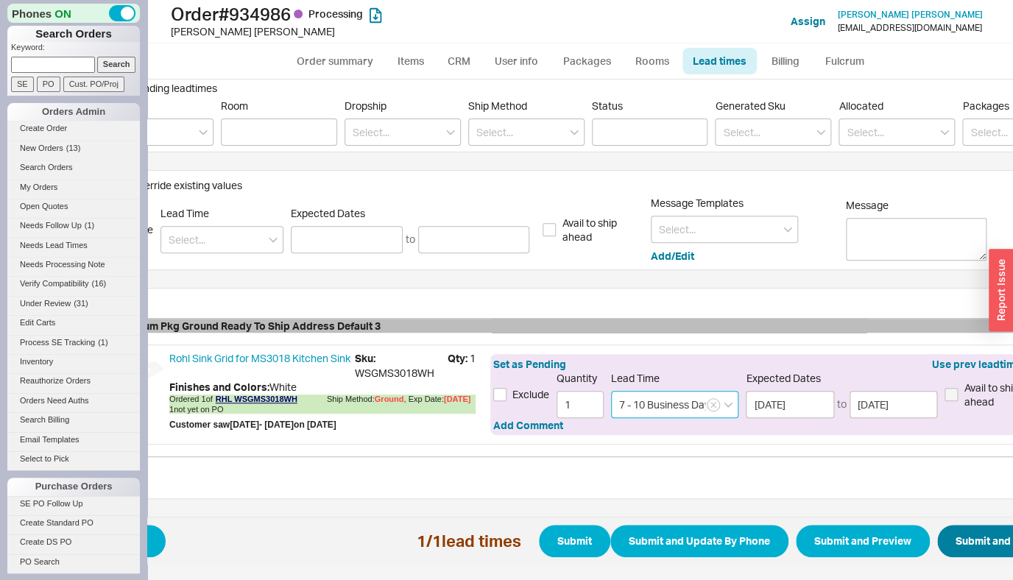
type input "7 - 10 Business Days"
click at [955, 534] on button "Submit and Send Email" at bounding box center [1011, 541] width 148 height 32
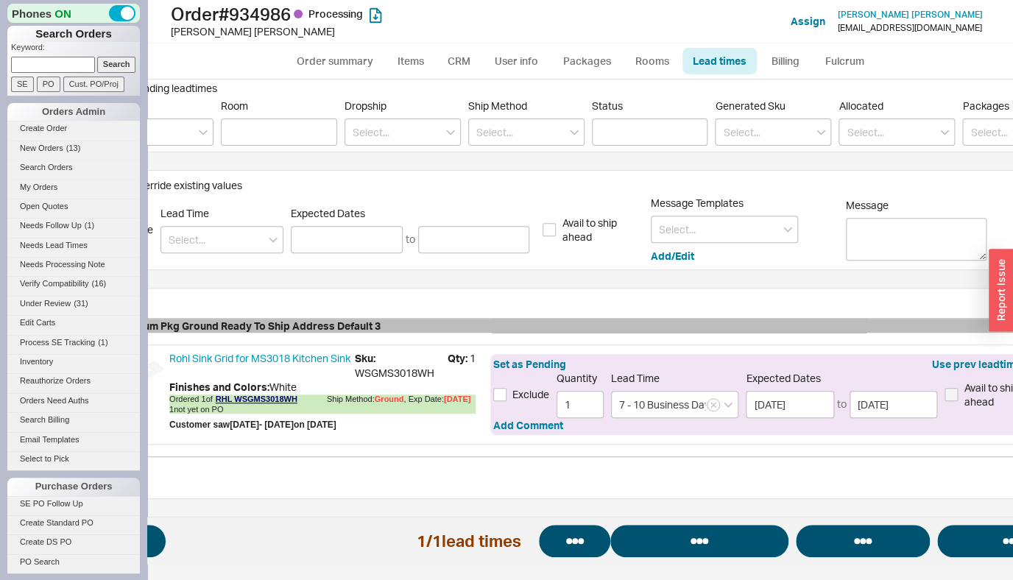
select select "*"
select select "LOW"
select select "3"
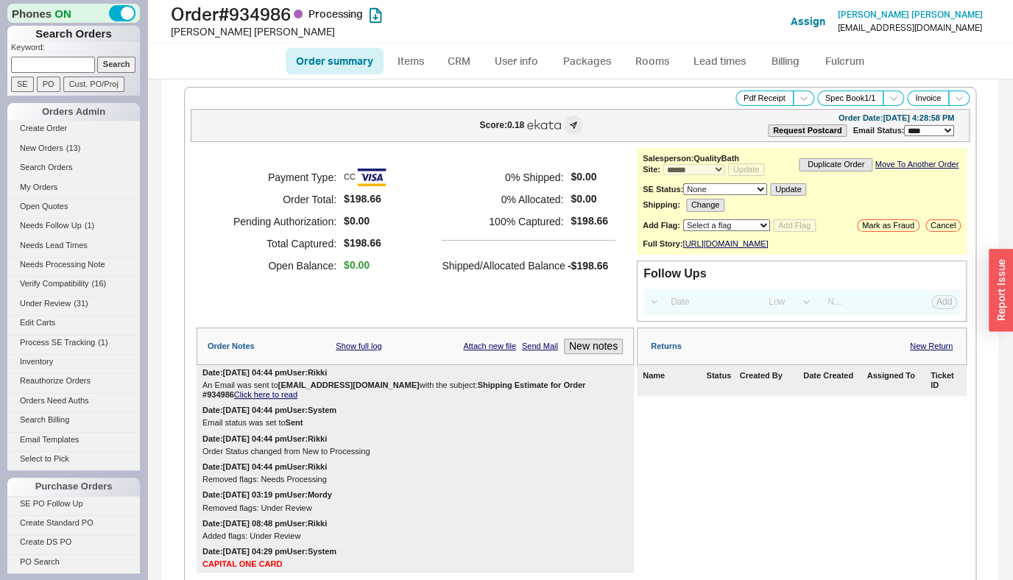
select select "*"
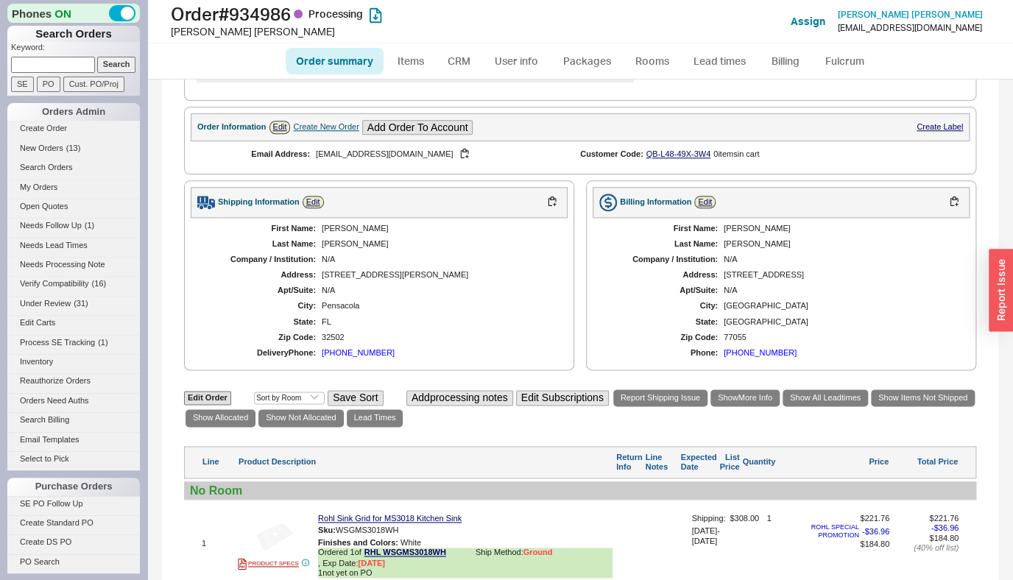
scroll to position [704, 0]
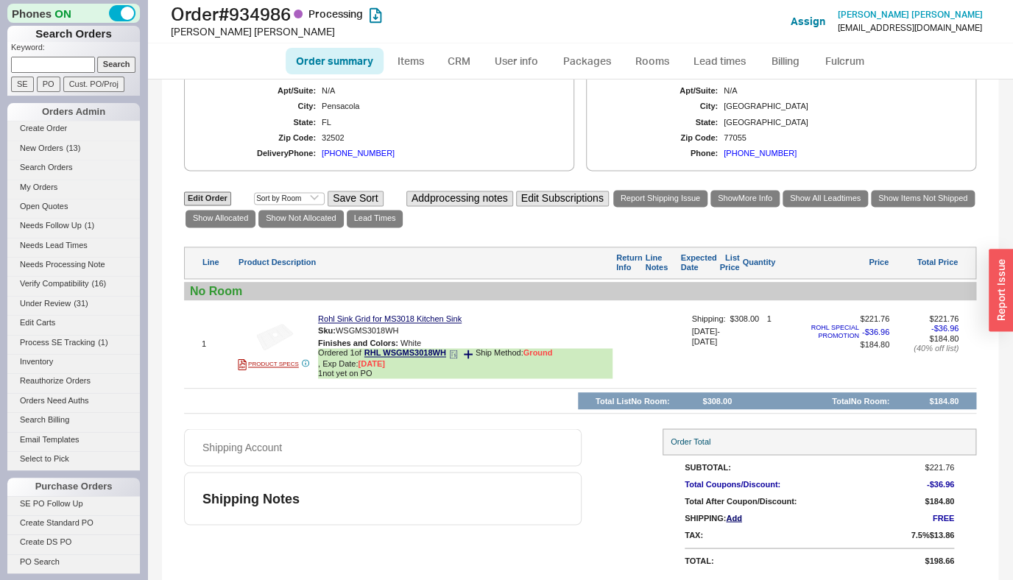
click at [455, 358] on icon at bounding box center [453, 354] width 7 height 8
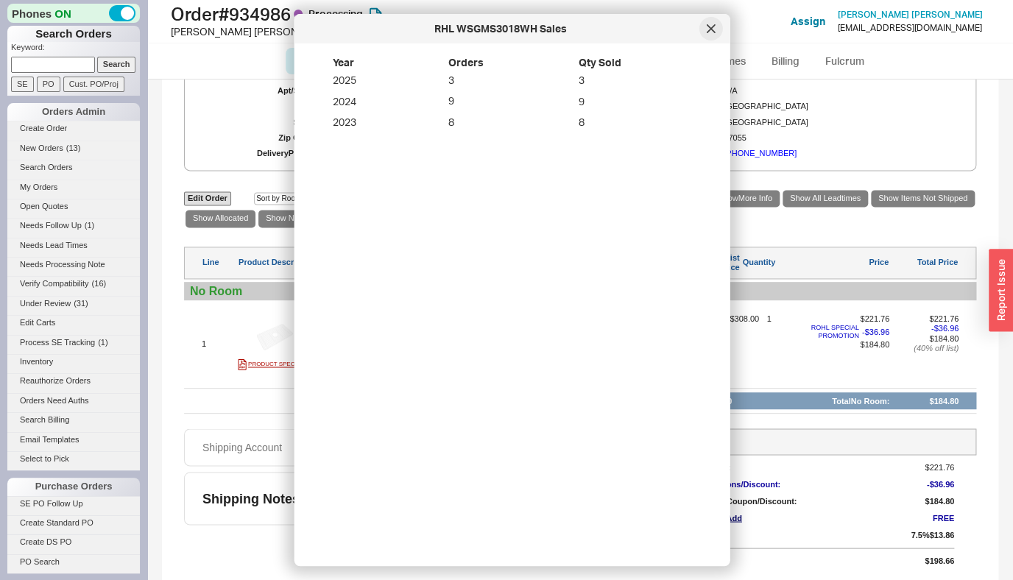
click at [716, 27] on div at bounding box center [711, 29] width 24 height 24
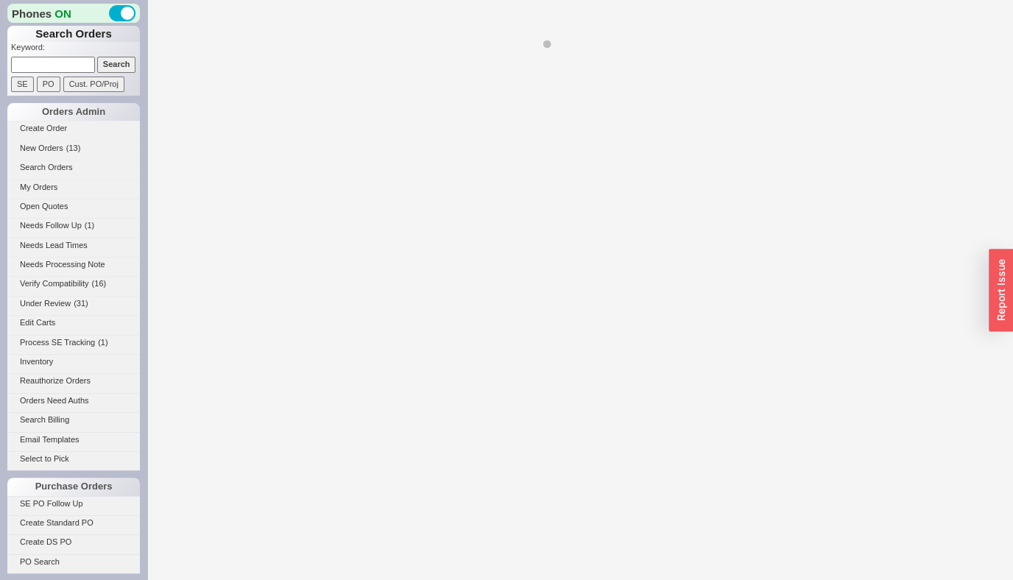
select select "*"
select select "LOW"
select select "3"
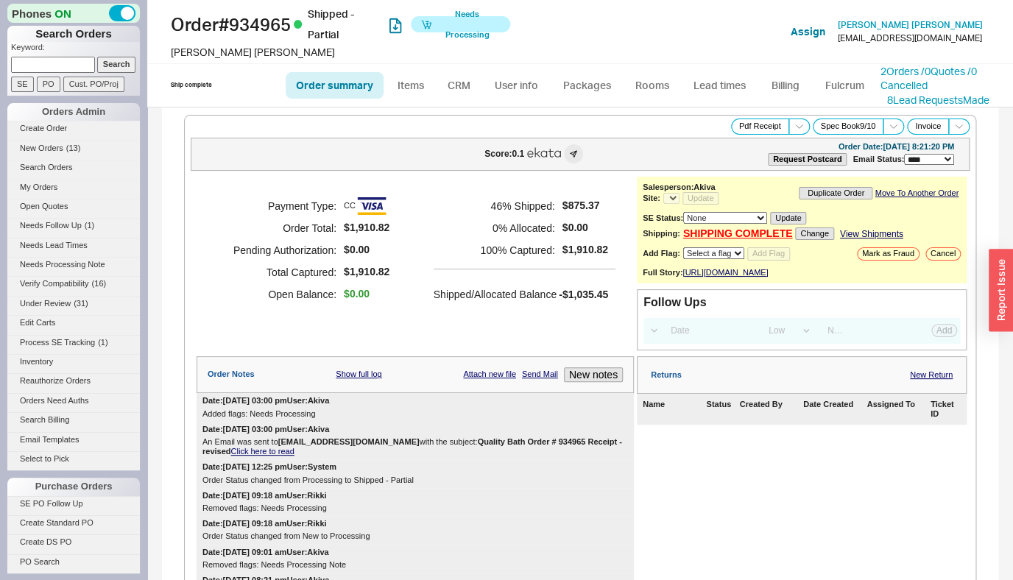
select select "*"
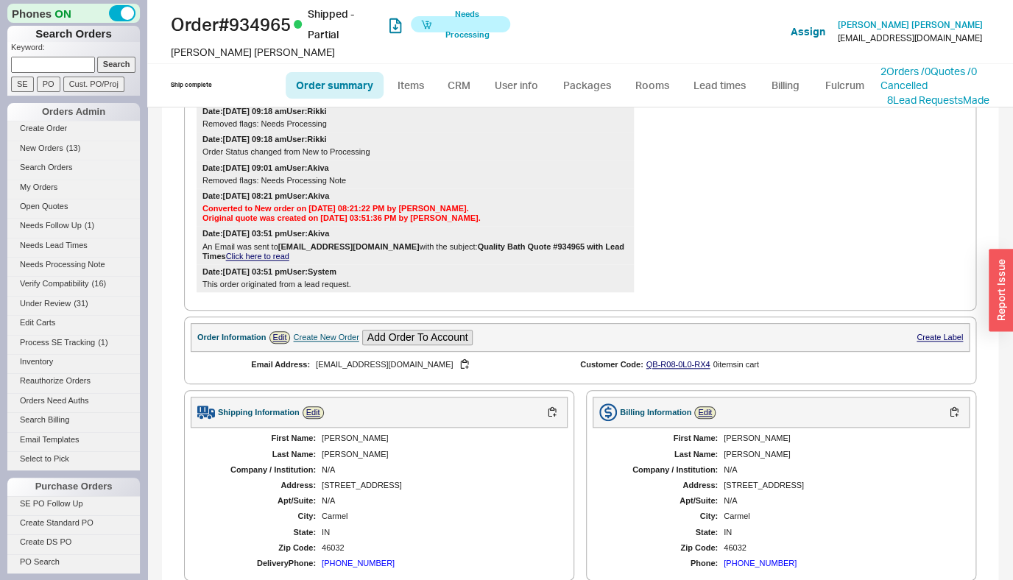
scroll to position [742, 0]
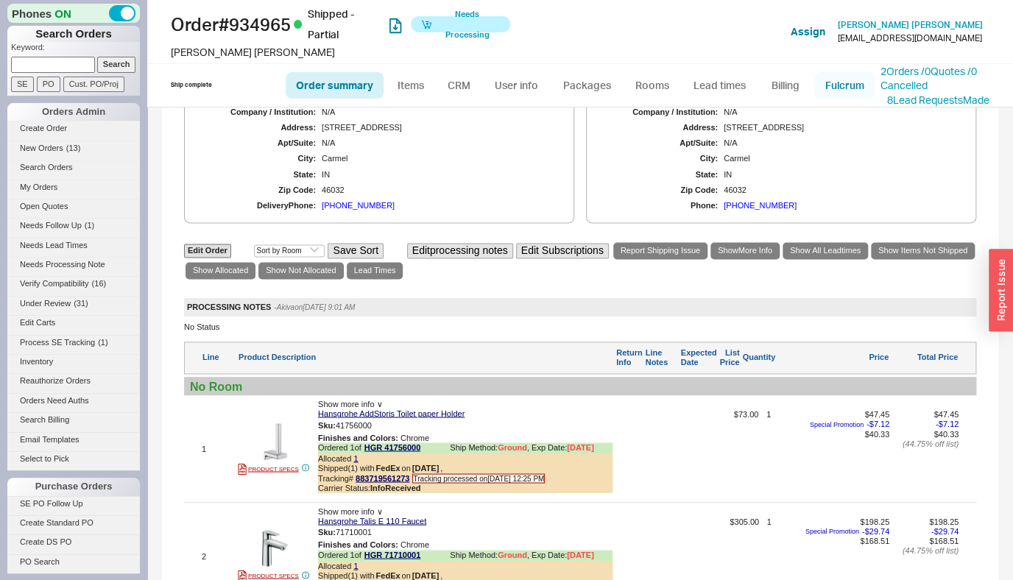
click at [837, 93] on link "Fulcrum" at bounding box center [844, 85] width 60 height 26
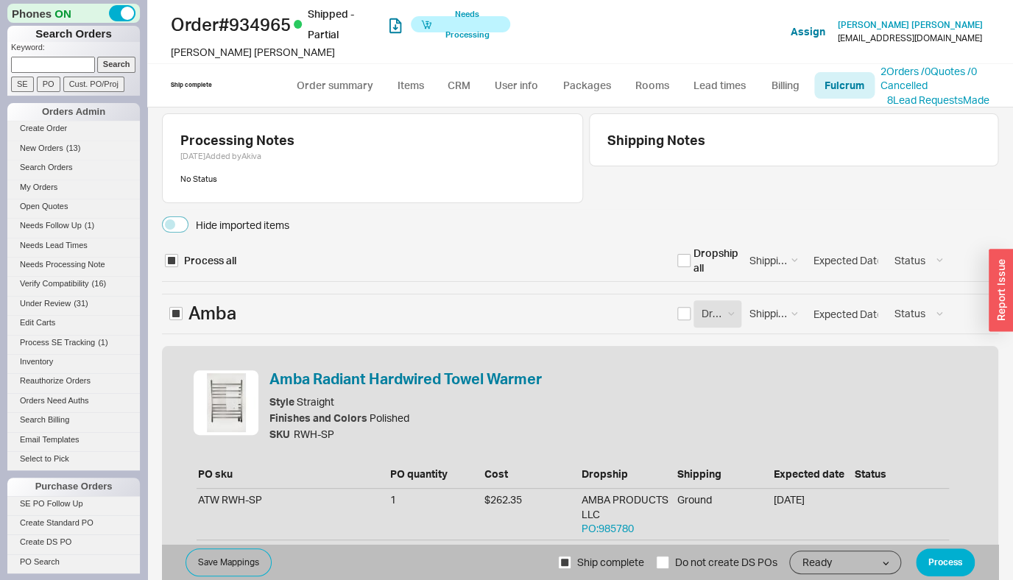
select select "ATW"
click at [256, 226] on div "Hide imported items" at bounding box center [242, 225] width 93 height 15
click at [188, 226] on button "Hide imported items" at bounding box center [175, 224] width 26 height 16
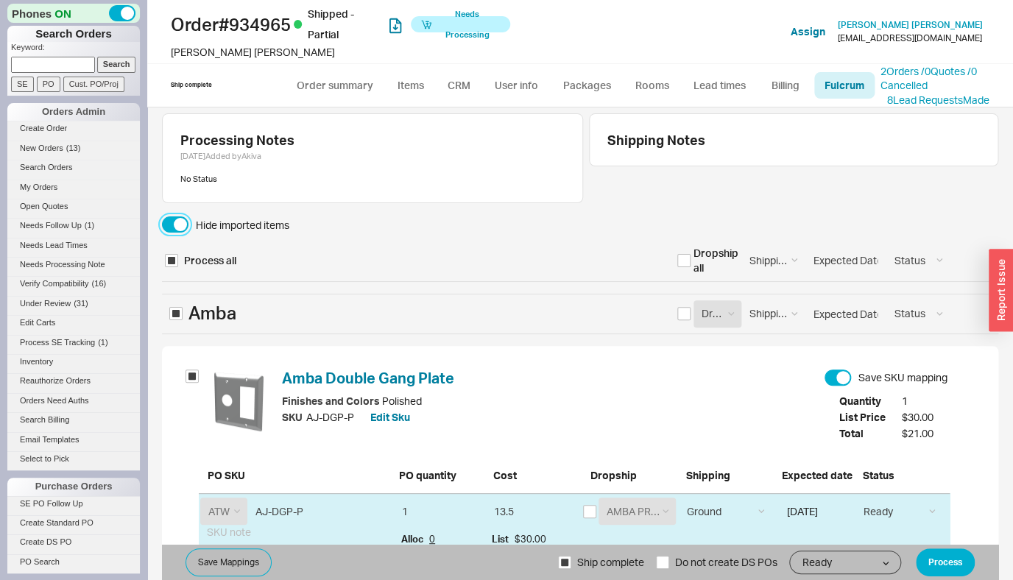
scroll to position [100, 0]
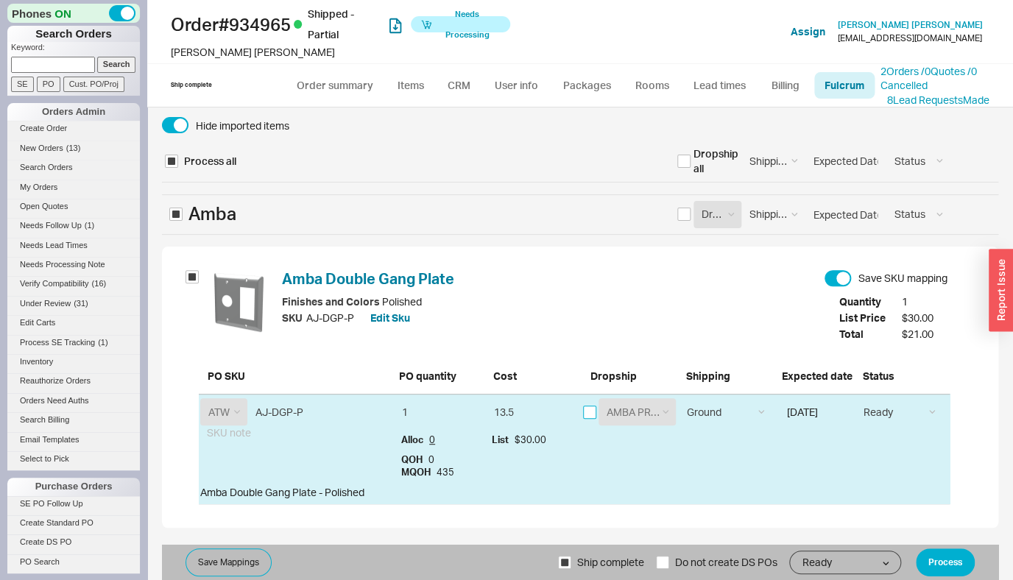
click at [587, 409] on input "checkbox" at bounding box center [589, 412] width 13 height 13
checkbox input "true"
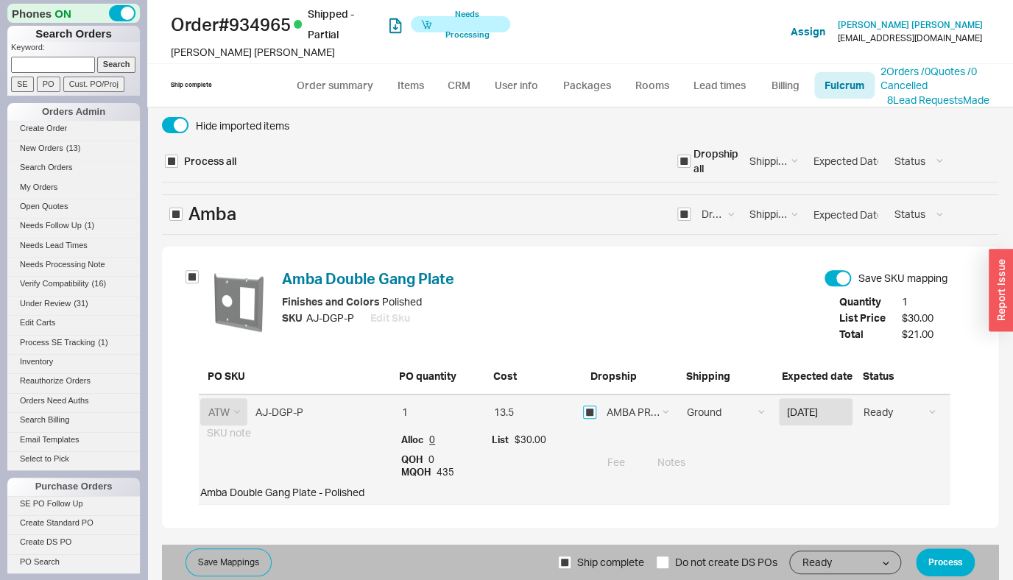
checkbox input "true"
click at [949, 572] on button "Process" at bounding box center [945, 562] width 59 height 28
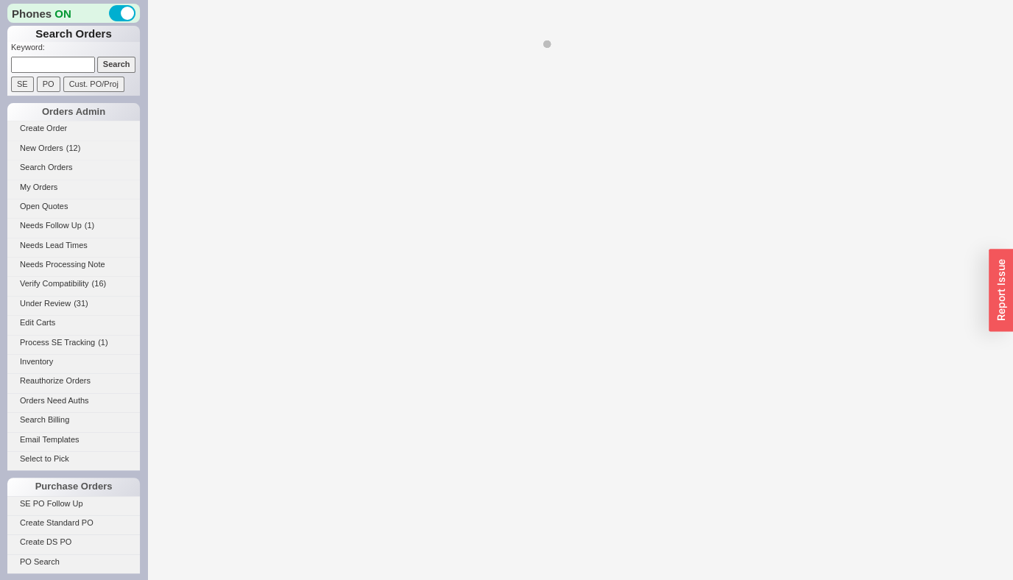
select select "*"
select select "LOW"
select select "3"
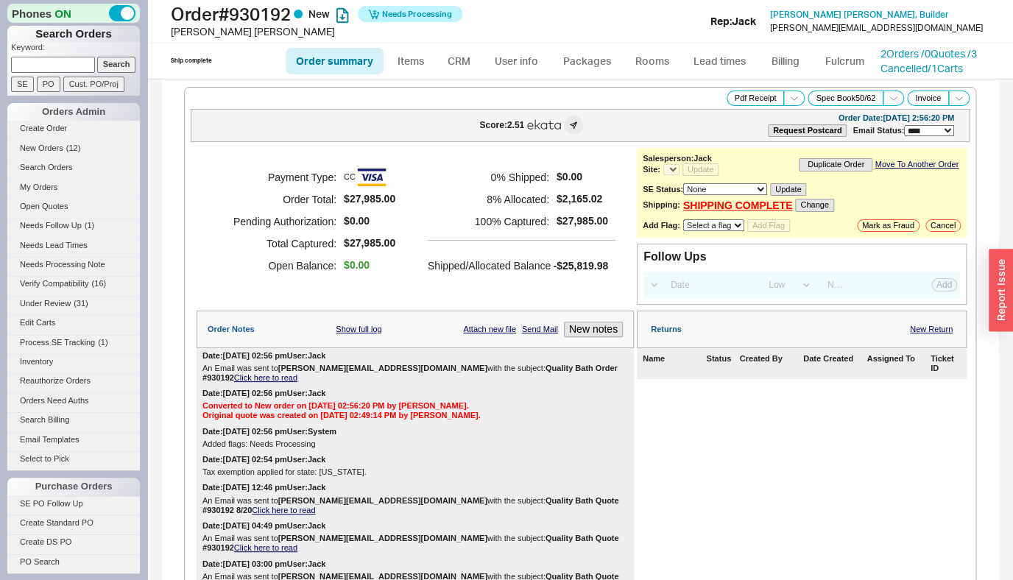
select select "*"
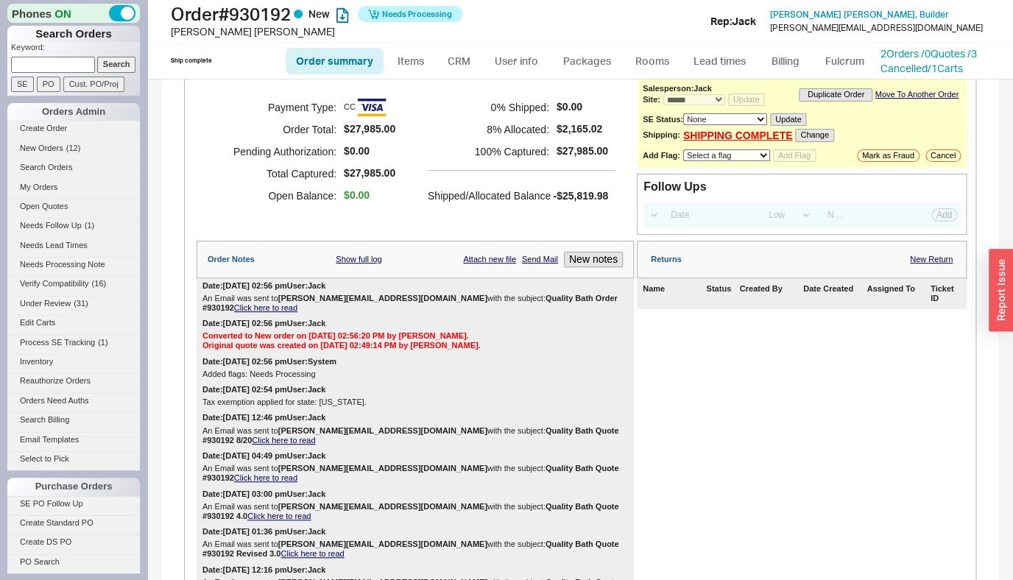
scroll to position [66, 0]
